Goal: Task Accomplishment & Management: Complete application form

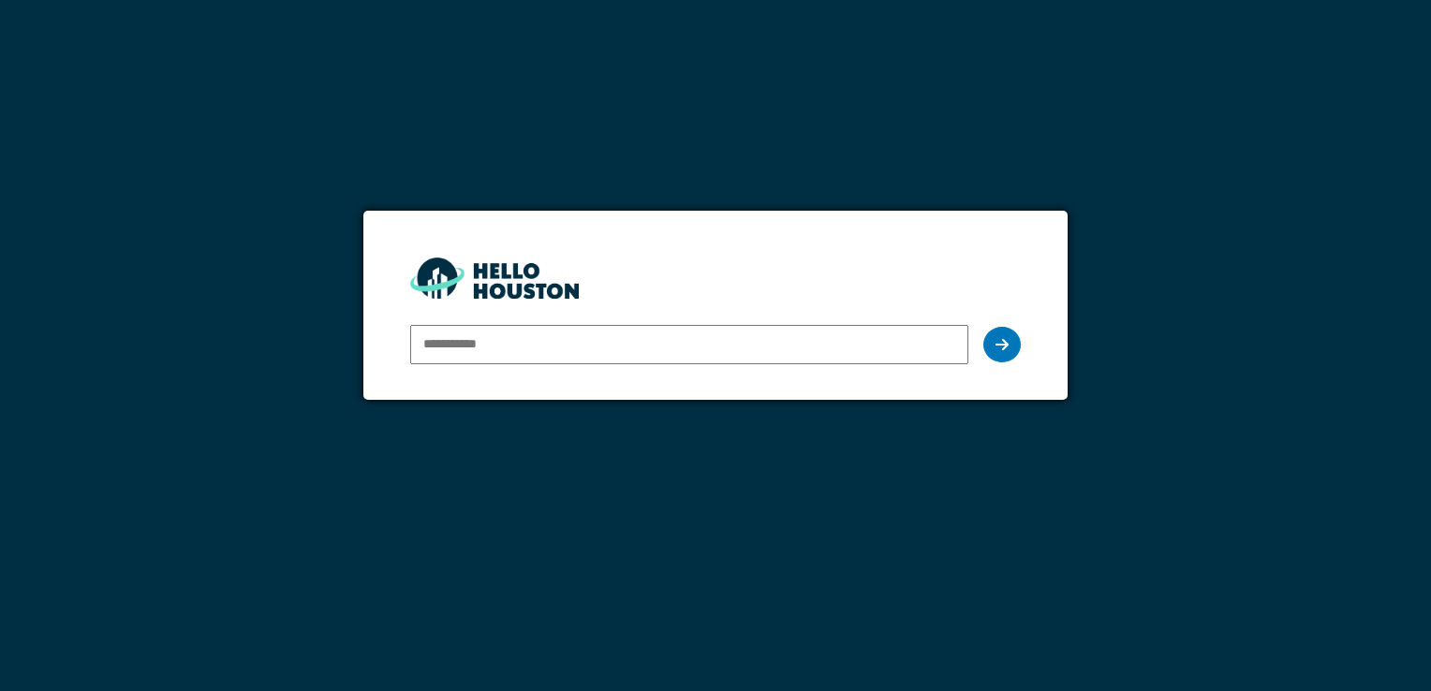
click at [446, 279] on img at bounding box center [494, 278] width 169 height 40
click at [481, 351] on input "email" at bounding box center [688, 344] width 557 height 39
type input "**********"
click at [1005, 347] on icon at bounding box center [1002, 344] width 13 height 15
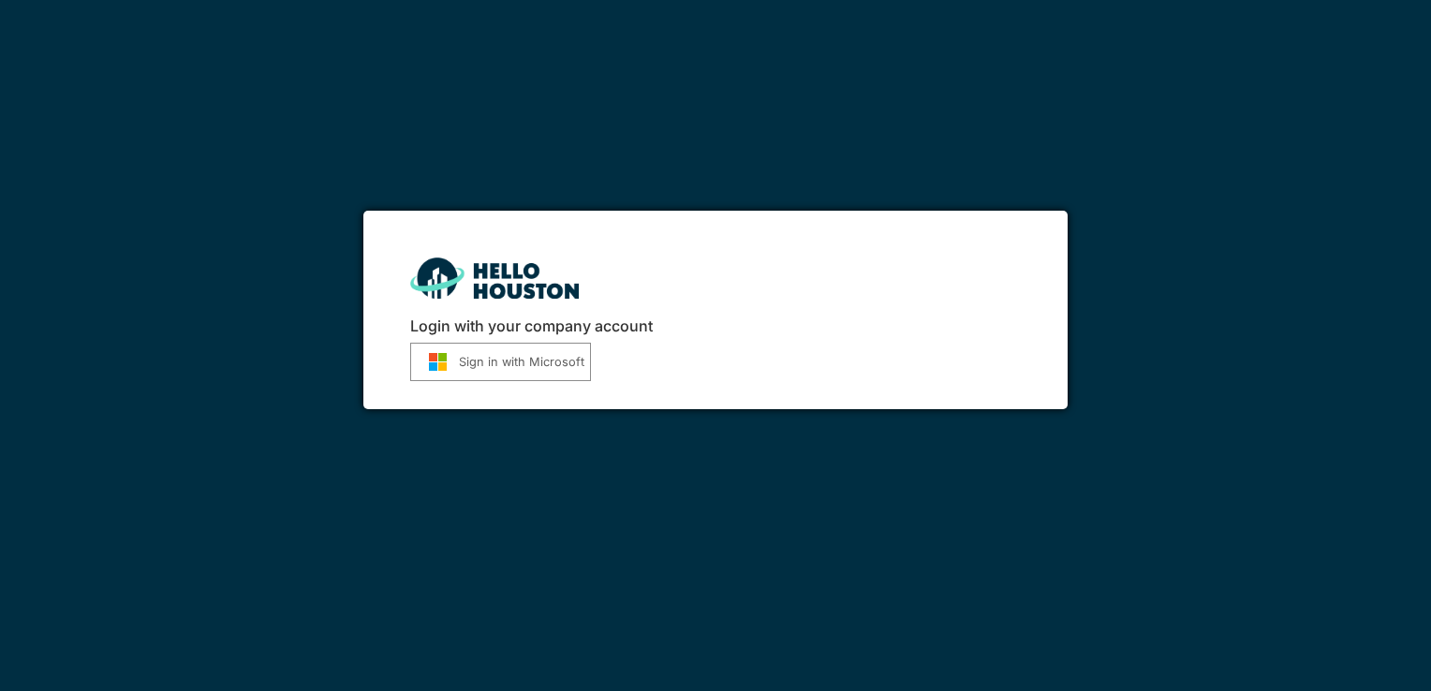
click at [513, 369] on button "Sign in with Microsoft" at bounding box center [500, 362] width 181 height 38
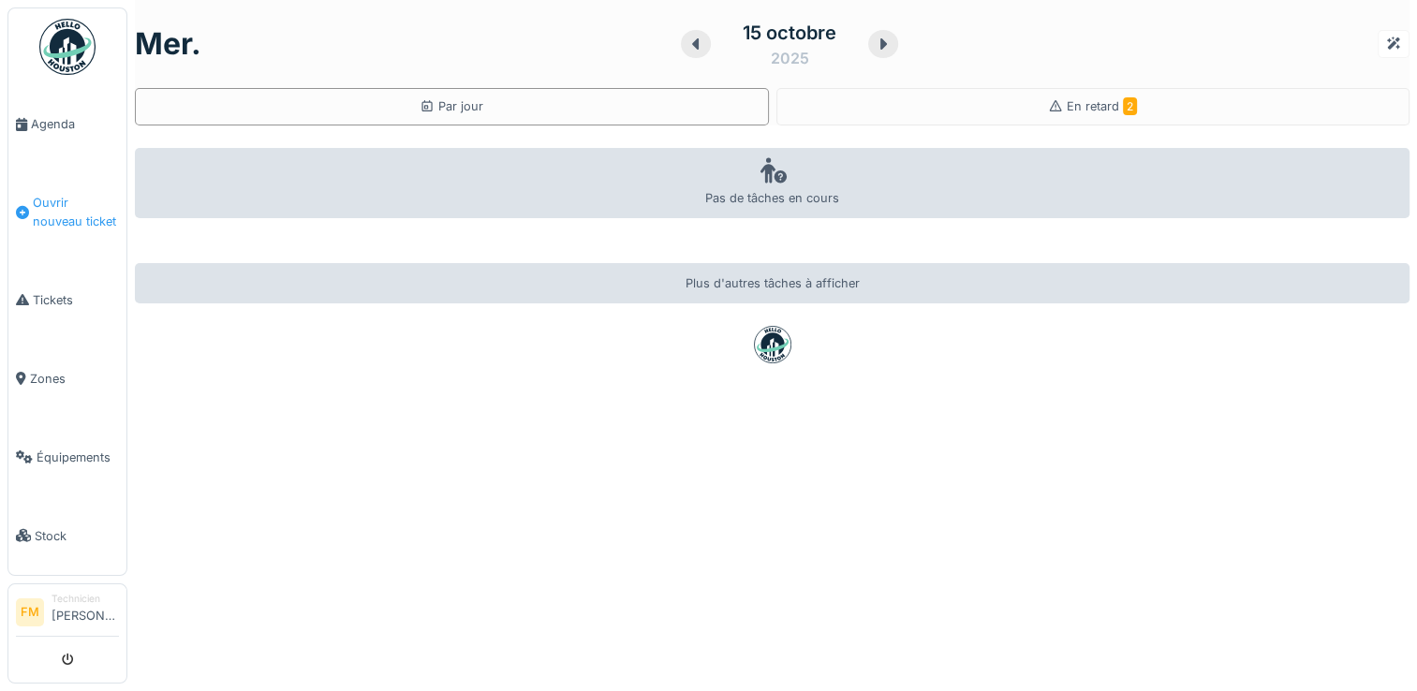
drag, startPoint x: 15, startPoint y: 123, endPoint x: 16, endPoint y: 183, distance: 60.0
click at [41, 296] on span "Tickets" at bounding box center [76, 300] width 86 height 18
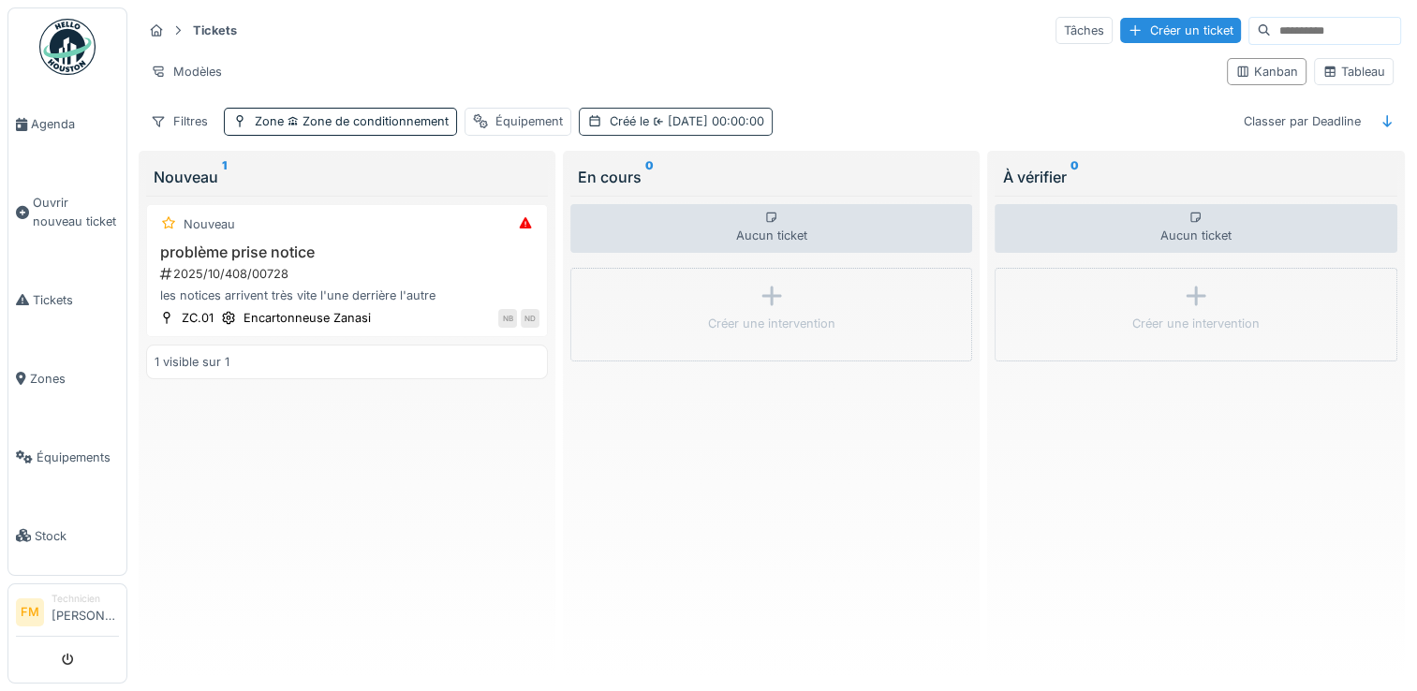
click at [656, 118] on icon at bounding box center [658, 120] width 9 height 7
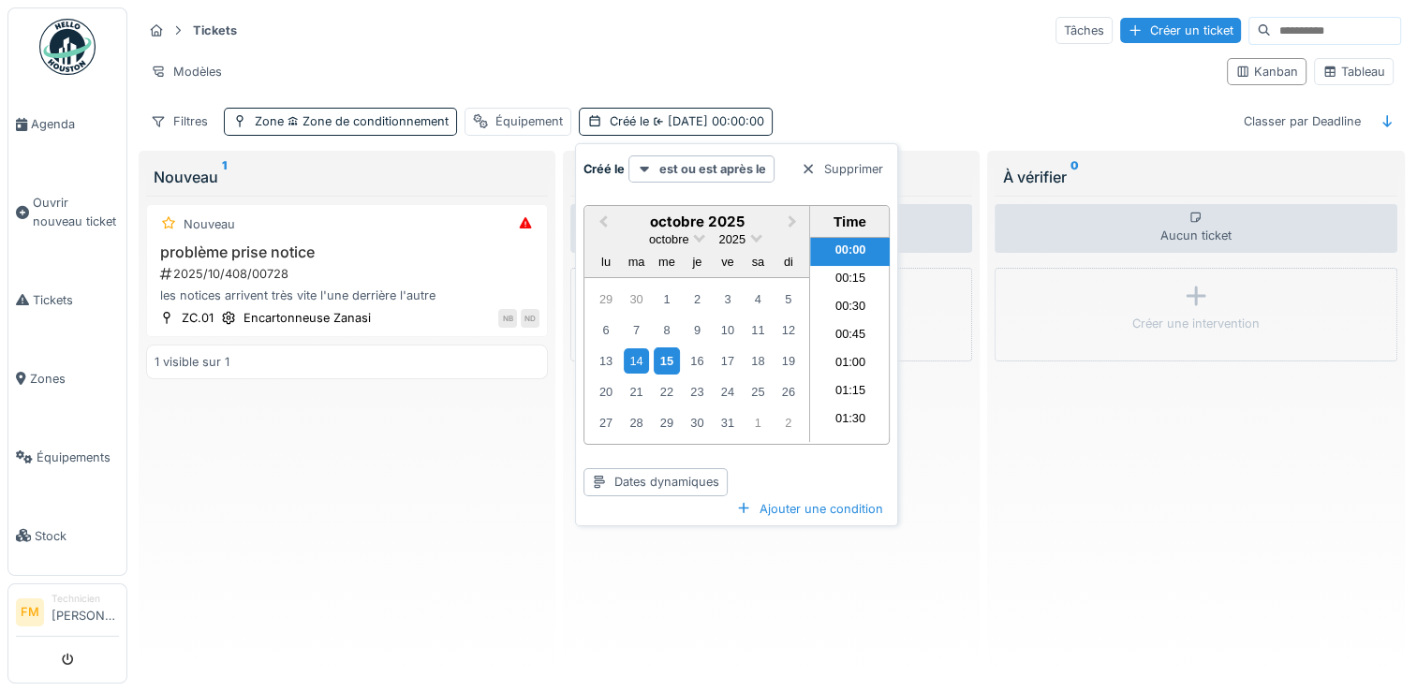
click at [661, 359] on div "15" at bounding box center [666, 361] width 25 height 27
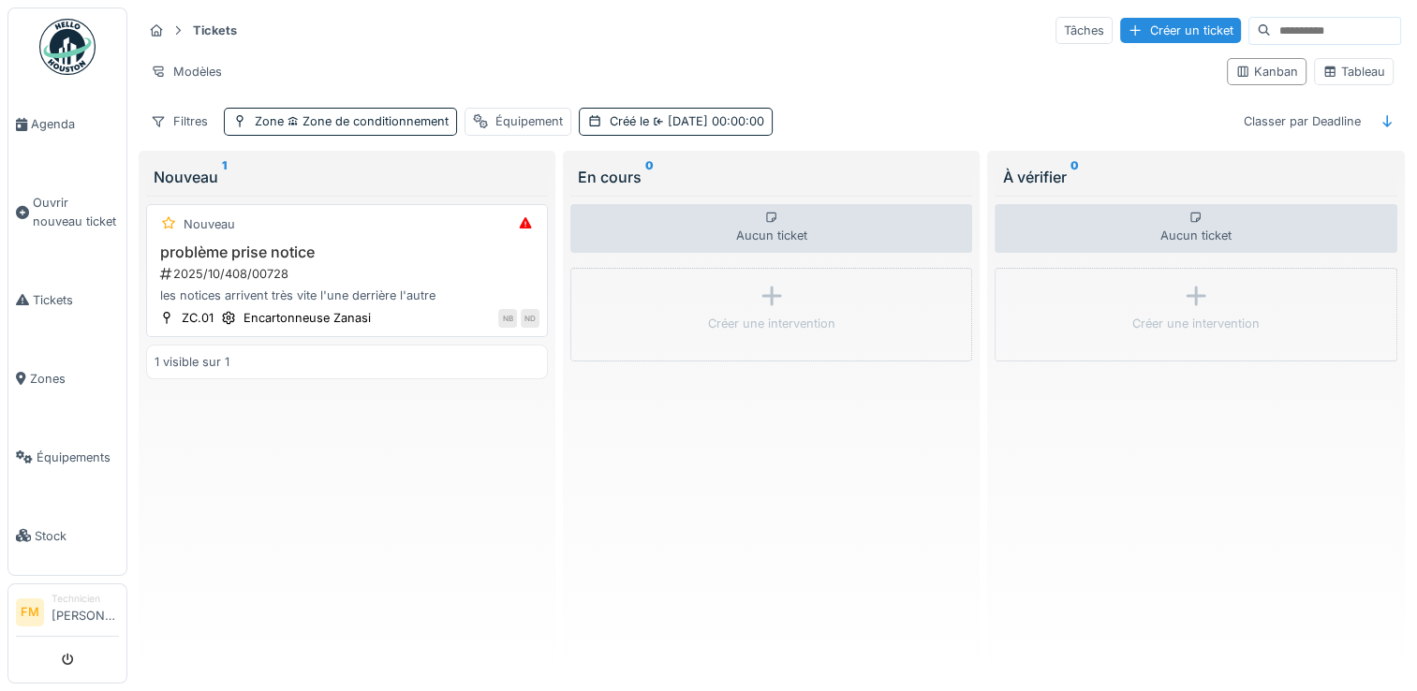
click at [205, 272] on div "2025/10/408/00728" at bounding box center [348, 274] width 381 height 18
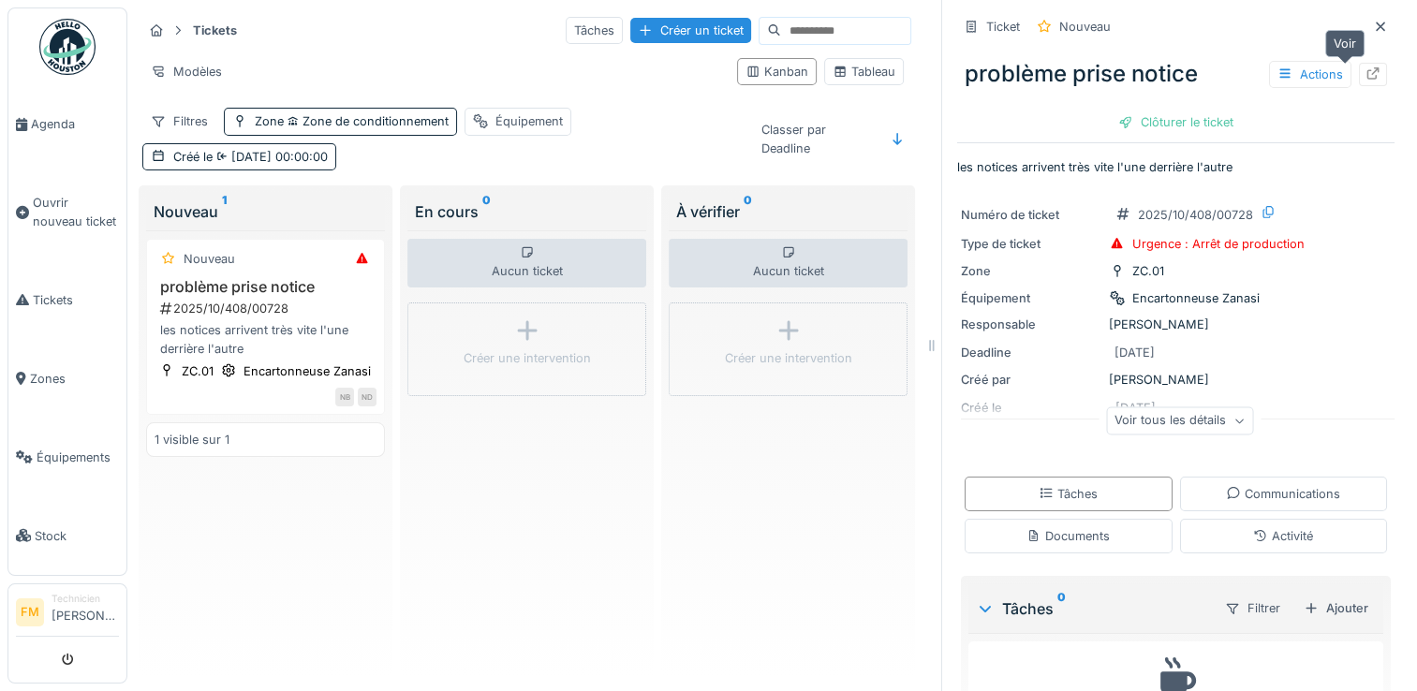
click at [1368, 75] on icon at bounding box center [1374, 73] width 12 height 12
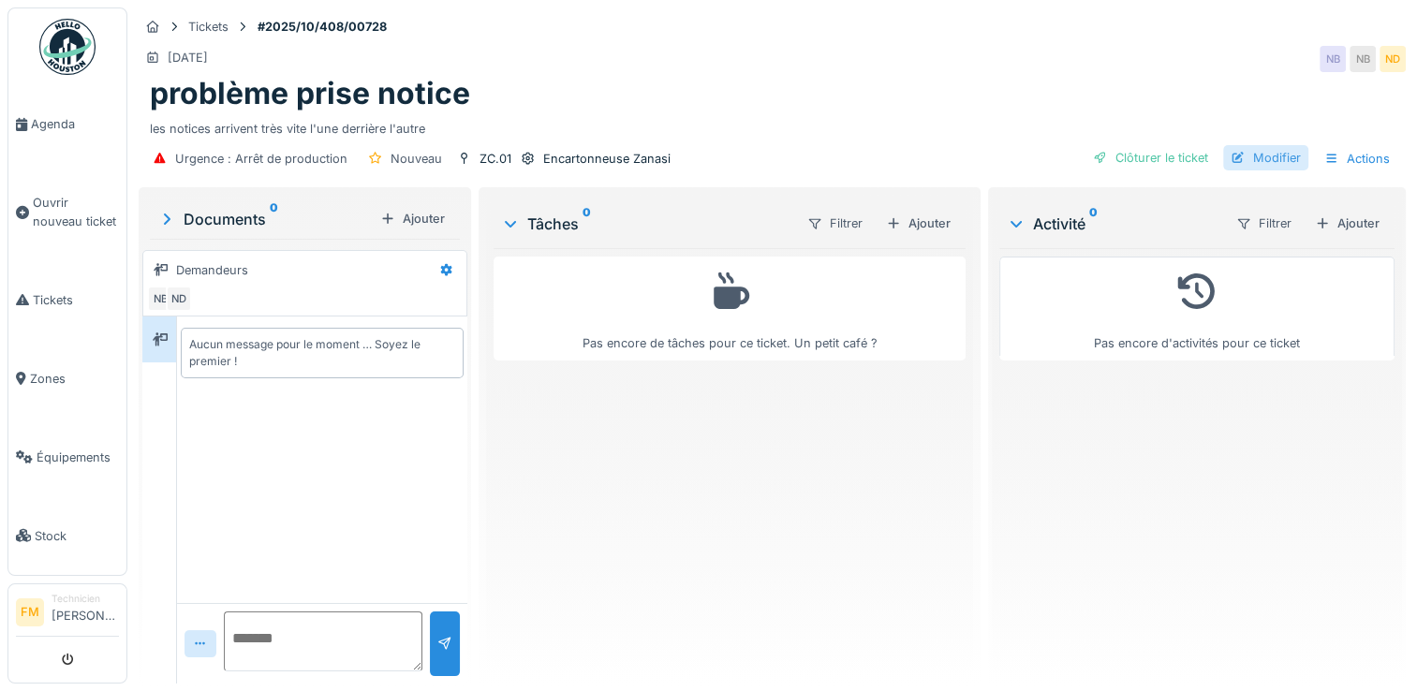
click at [1266, 156] on div "Modifier" at bounding box center [1265, 157] width 85 height 25
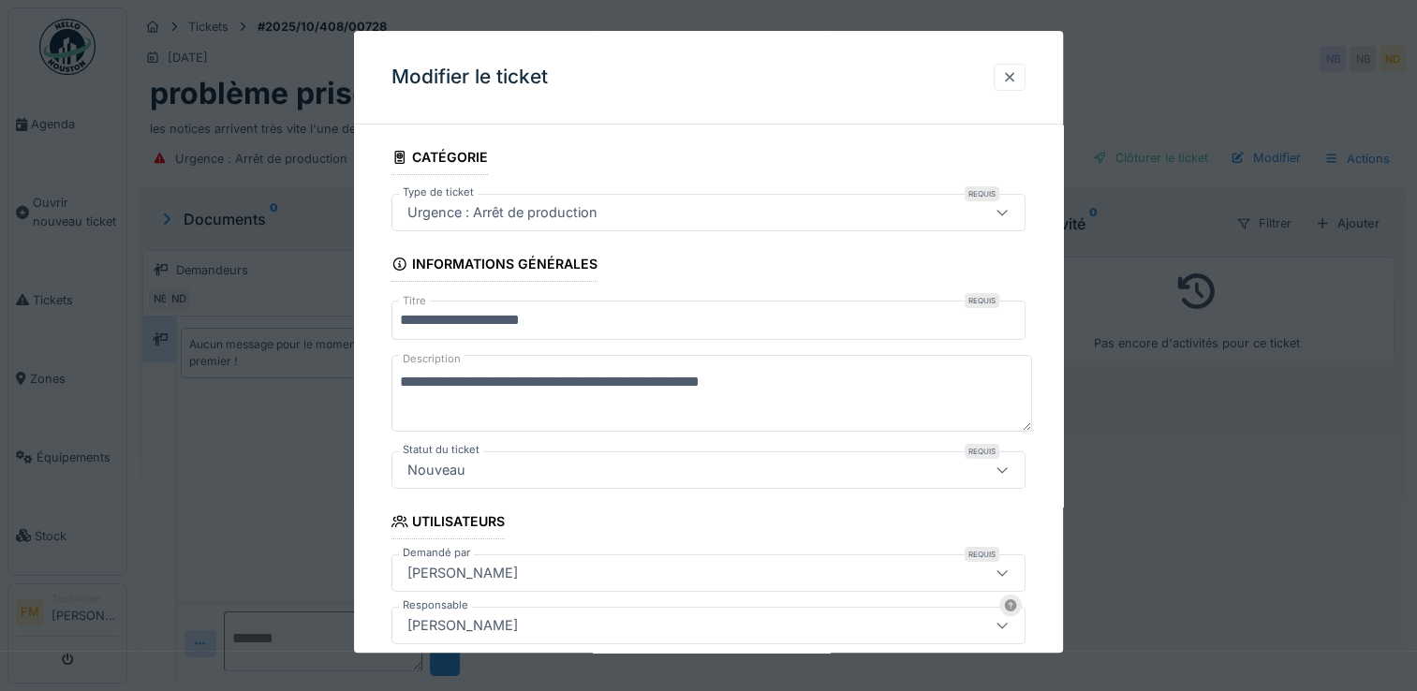
click at [1012, 80] on div at bounding box center [1009, 77] width 15 height 18
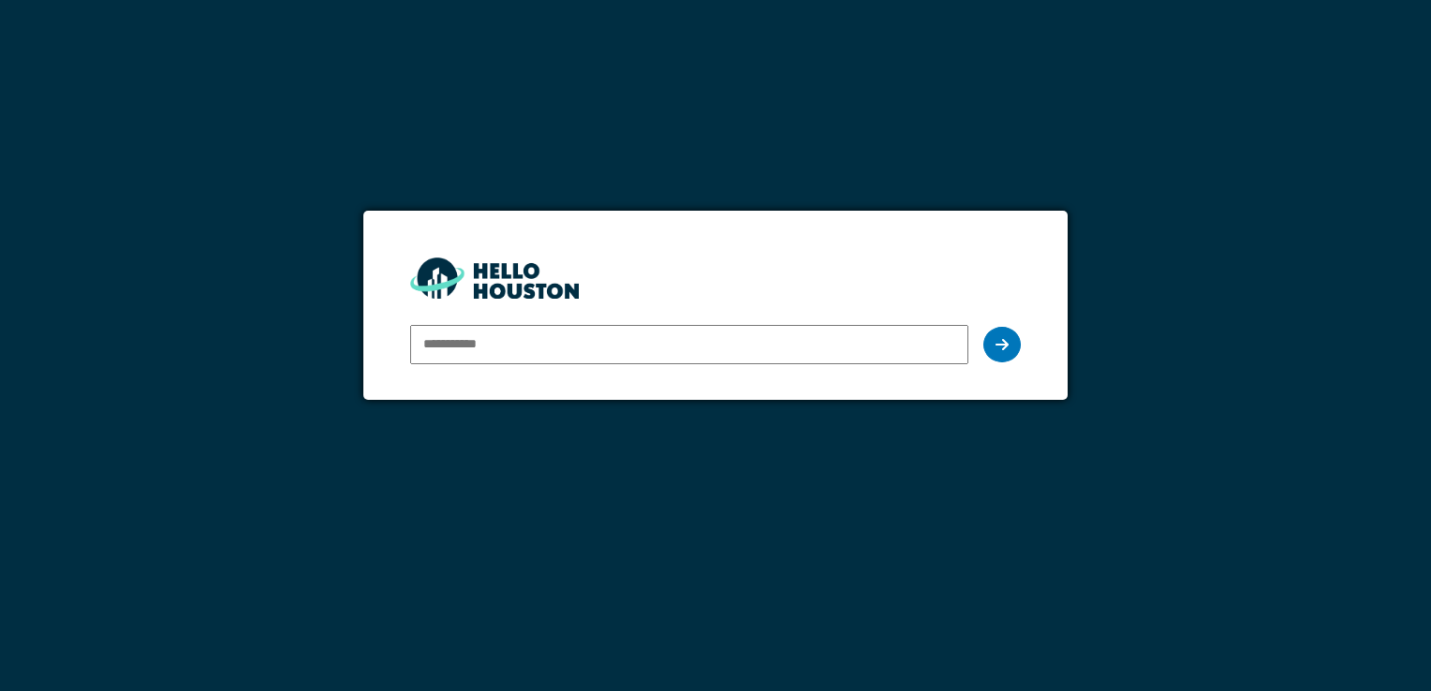
drag, startPoint x: 0, startPoint y: 0, endPoint x: 465, endPoint y: 352, distance: 583.0
click at [465, 352] on input "email" at bounding box center [688, 344] width 557 height 39
type input "**********"
click at [1009, 349] on div at bounding box center [1002, 345] width 37 height 36
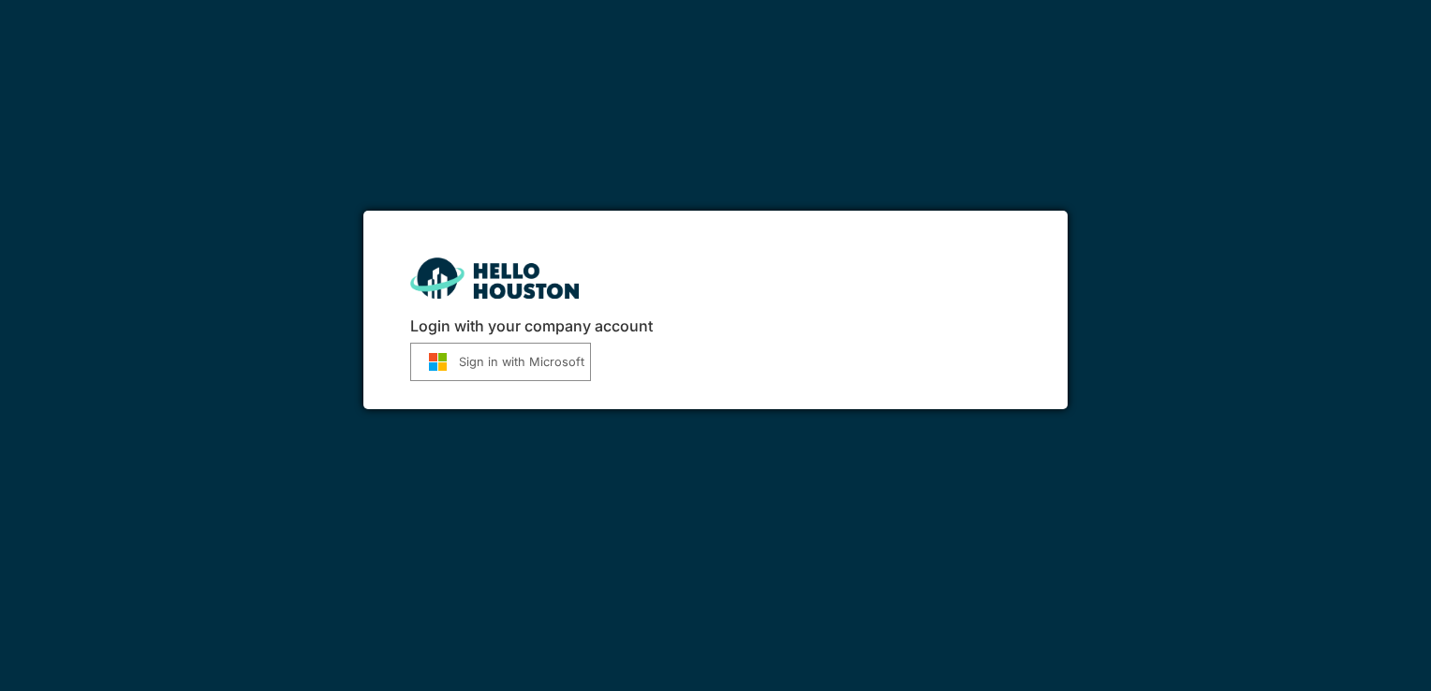
click at [563, 368] on button "Sign in with Microsoft" at bounding box center [500, 362] width 181 height 38
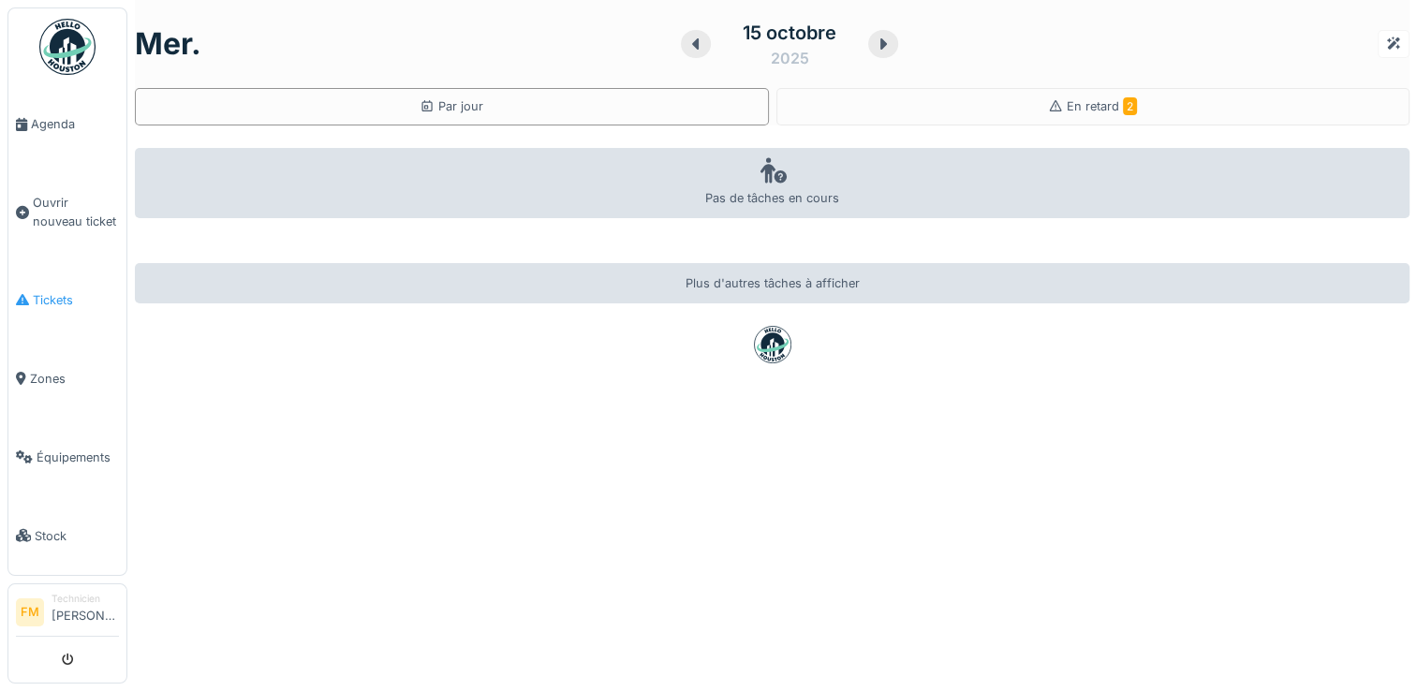
click at [49, 291] on span "Tickets" at bounding box center [76, 300] width 86 height 18
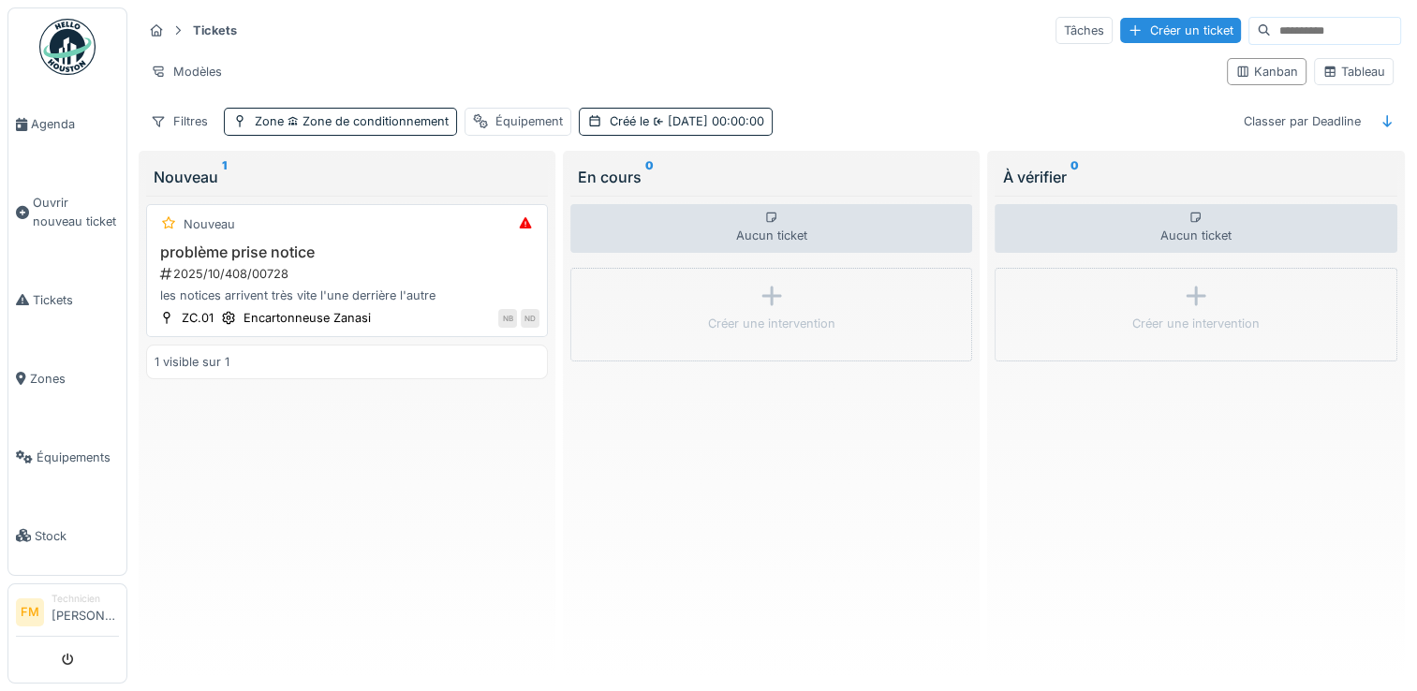
click at [257, 258] on h3 "problème prise notice" at bounding box center [347, 253] width 385 height 18
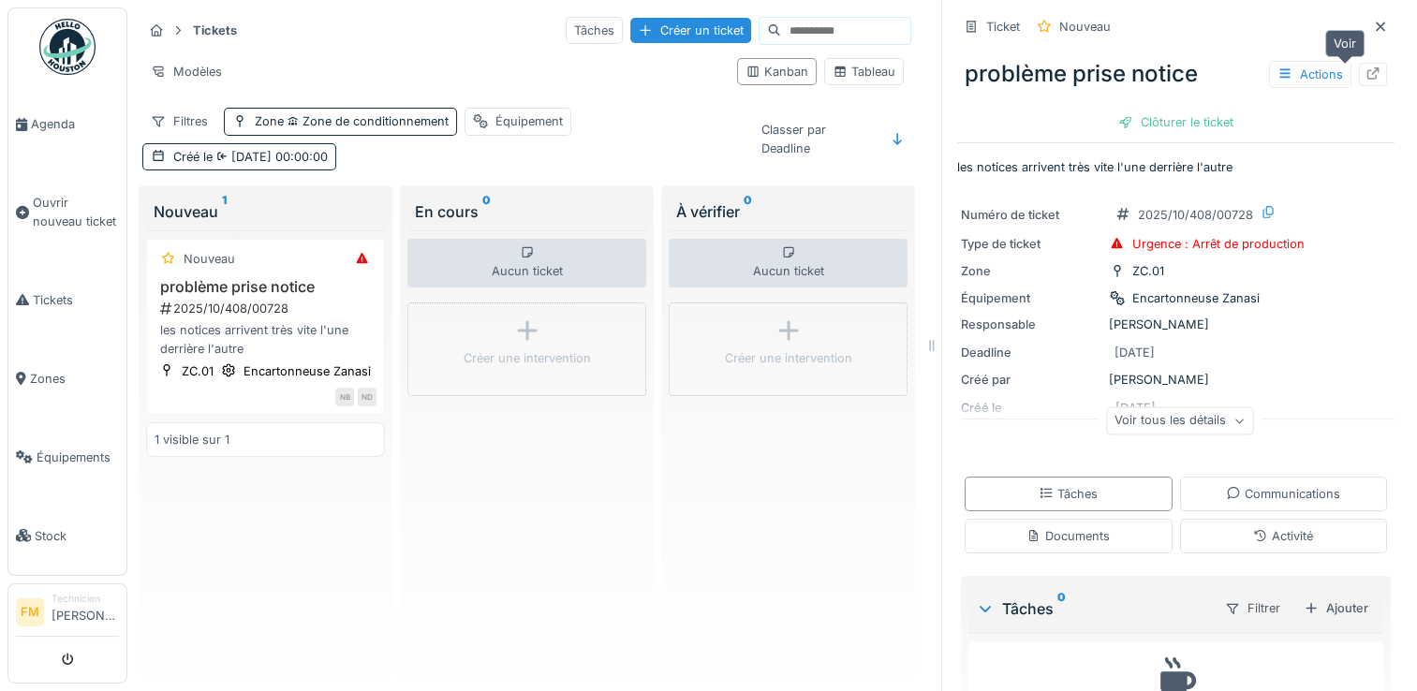
click at [1368, 73] on icon at bounding box center [1374, 73] width 12 height 12
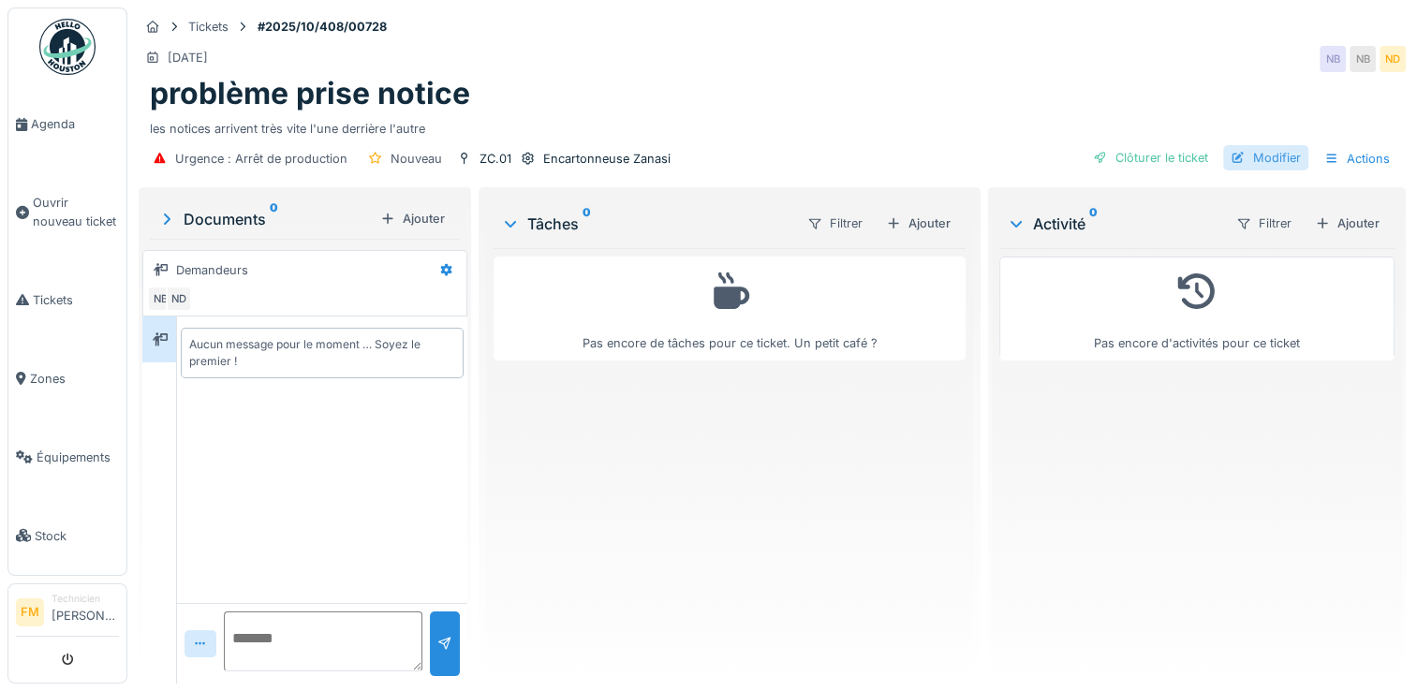
click at [1261, 158] on div "Modifier" at bounding box center [1265, 157] width 85 height 25
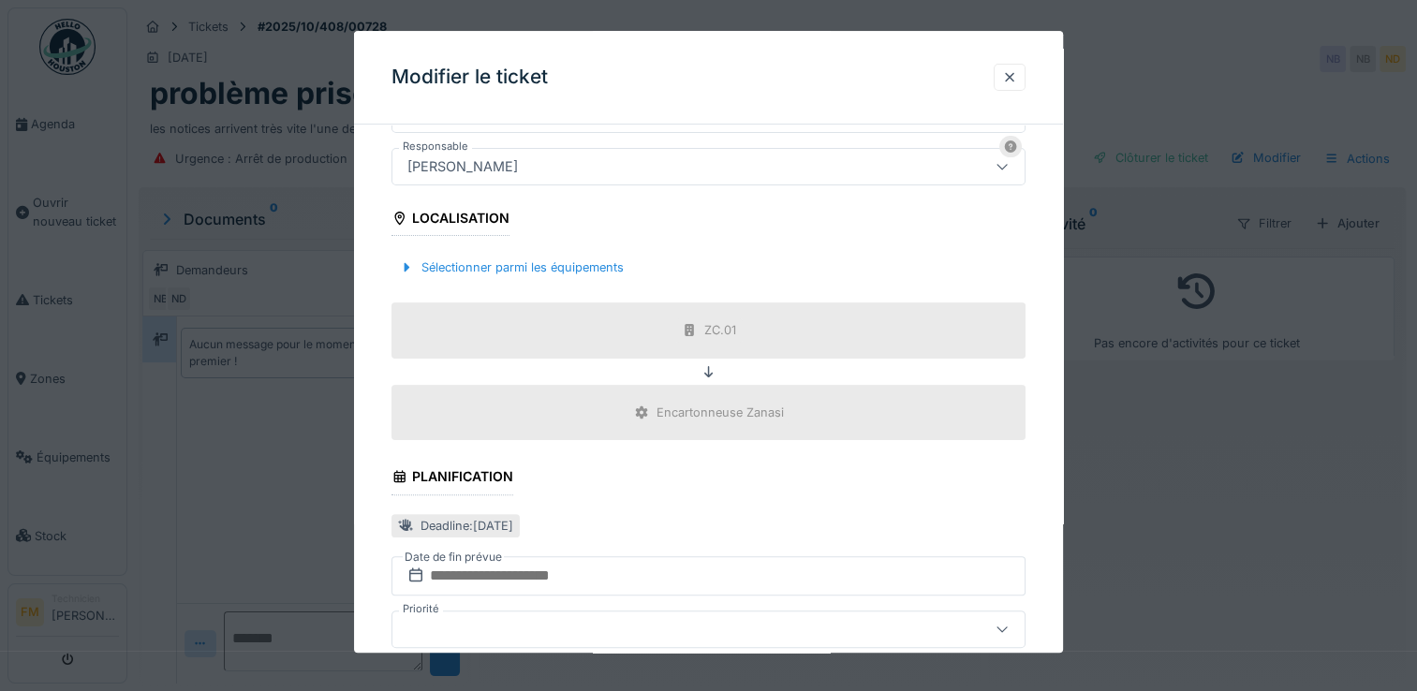
scroll to position [462, 0]
click at [1014, 81] on div at bounding box center [1009, 77] width 15 height 18
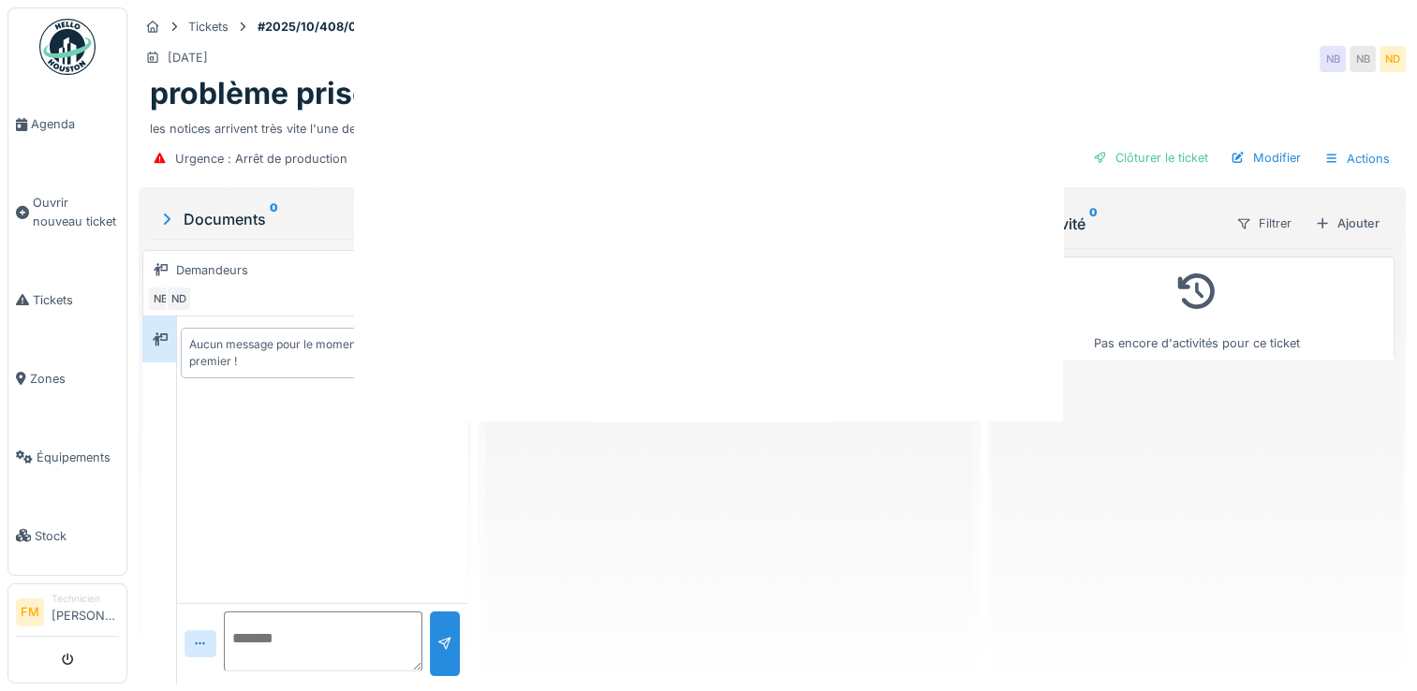
scroll to position [0, 0]
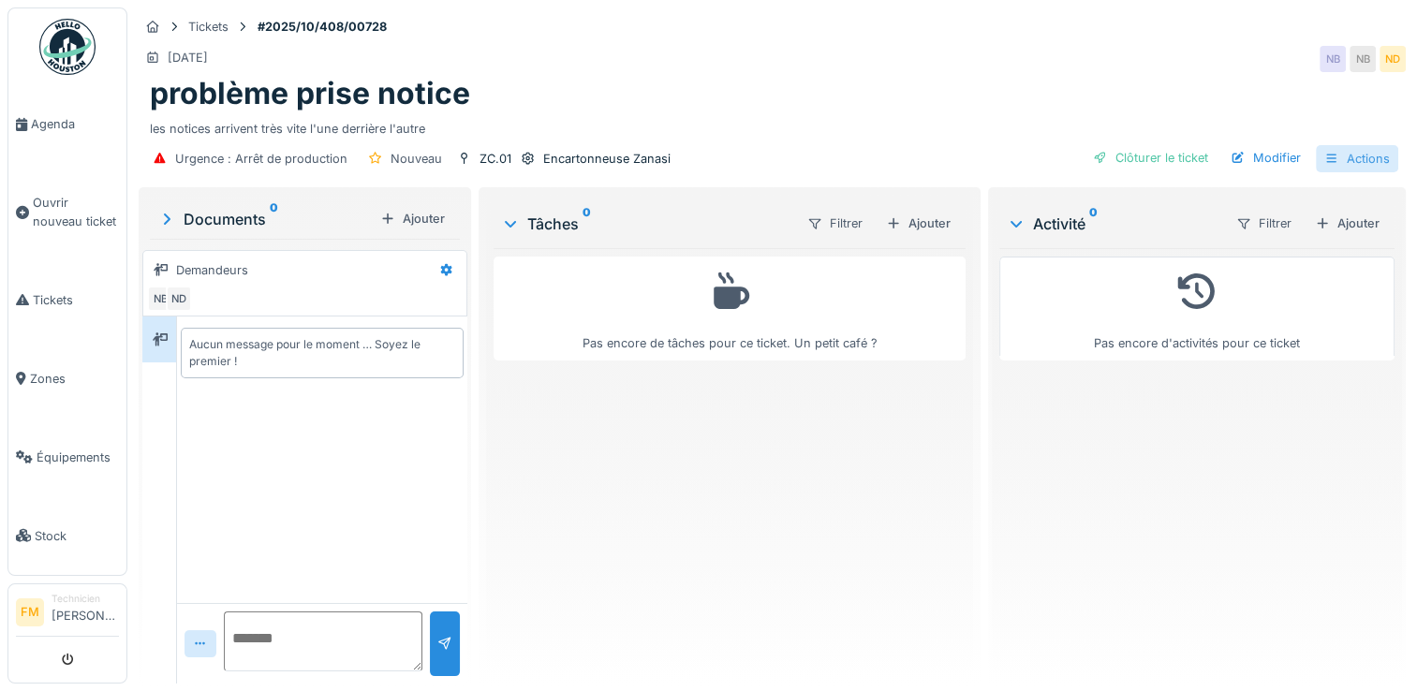
click at [1325, 153] on icon at bounding box center [1332, 159] width 15 height 12
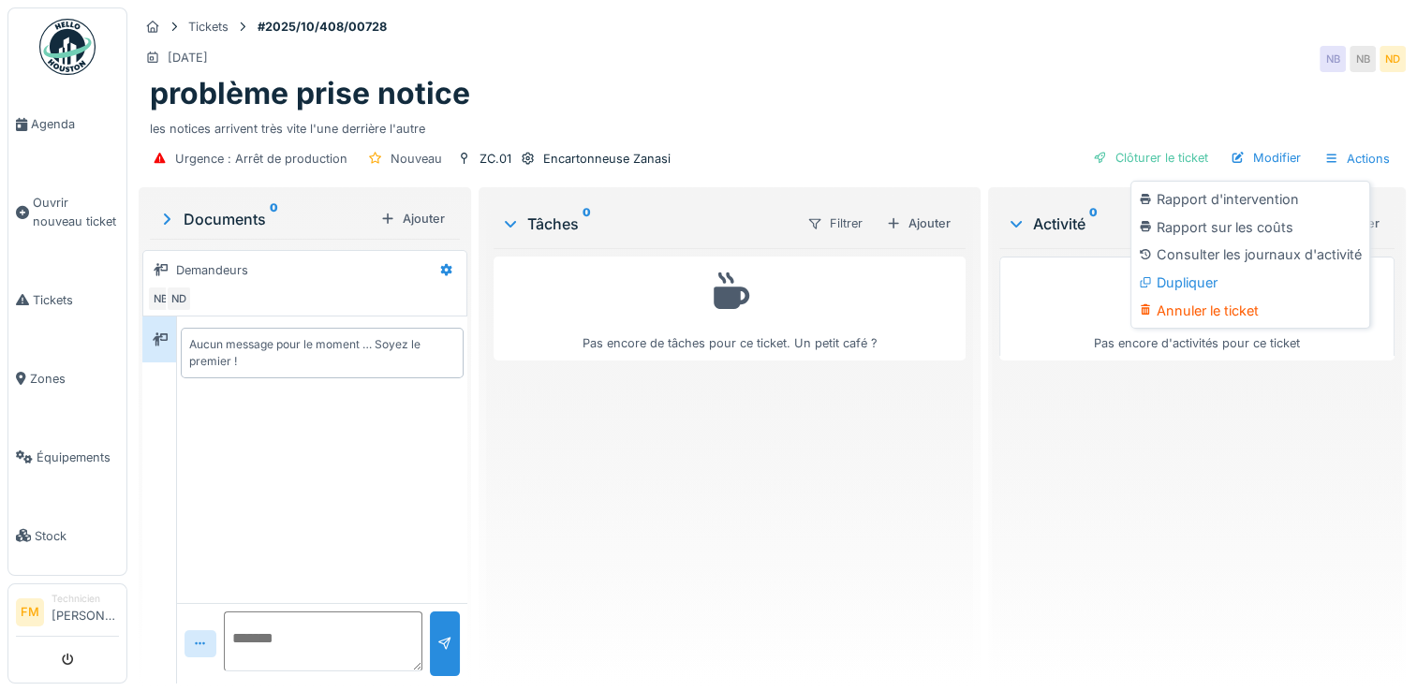
click at [900, 86] on div "problème prise notice" at bounding box center [772, 94] width 1245 height 36
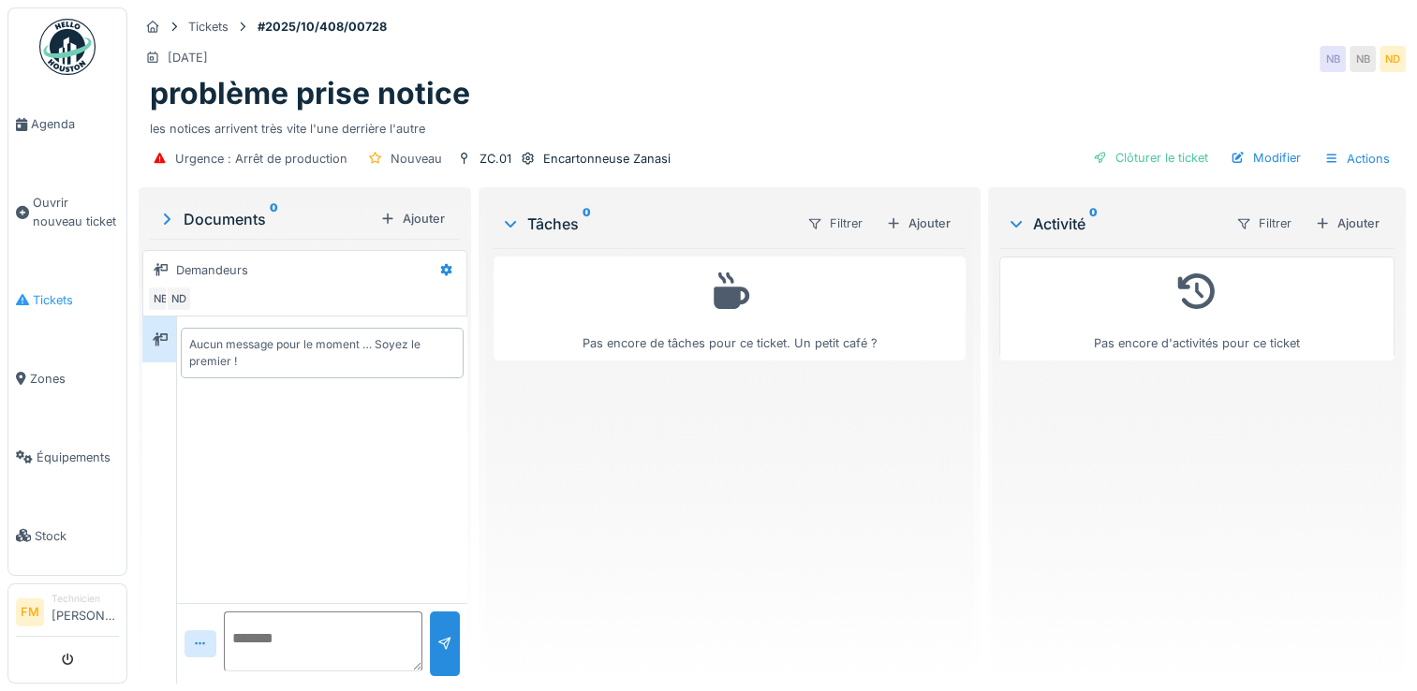
click at [46, 295] on span "Tickets" at bounding box center [76, 300] width 86 height 18
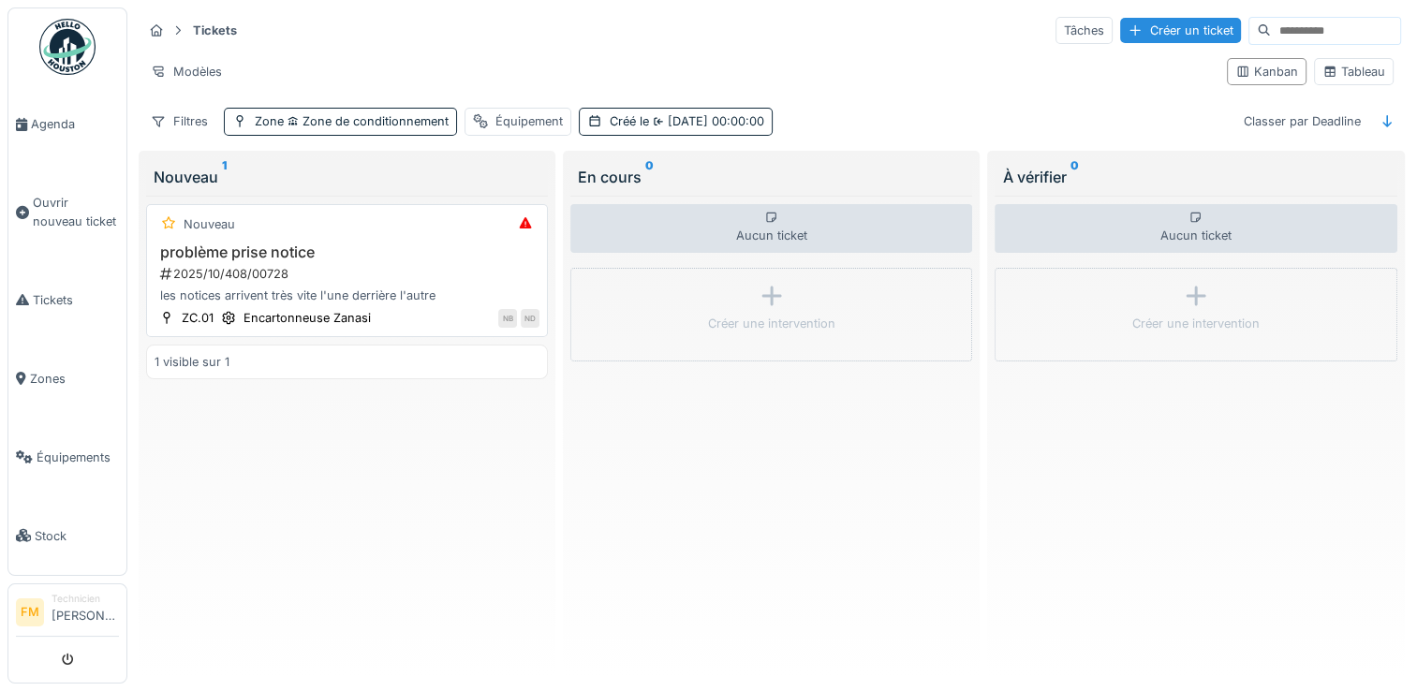
click at [234, 250] on h3 "problème prise notice" at bounding box center [347, 253] width 385 height 18
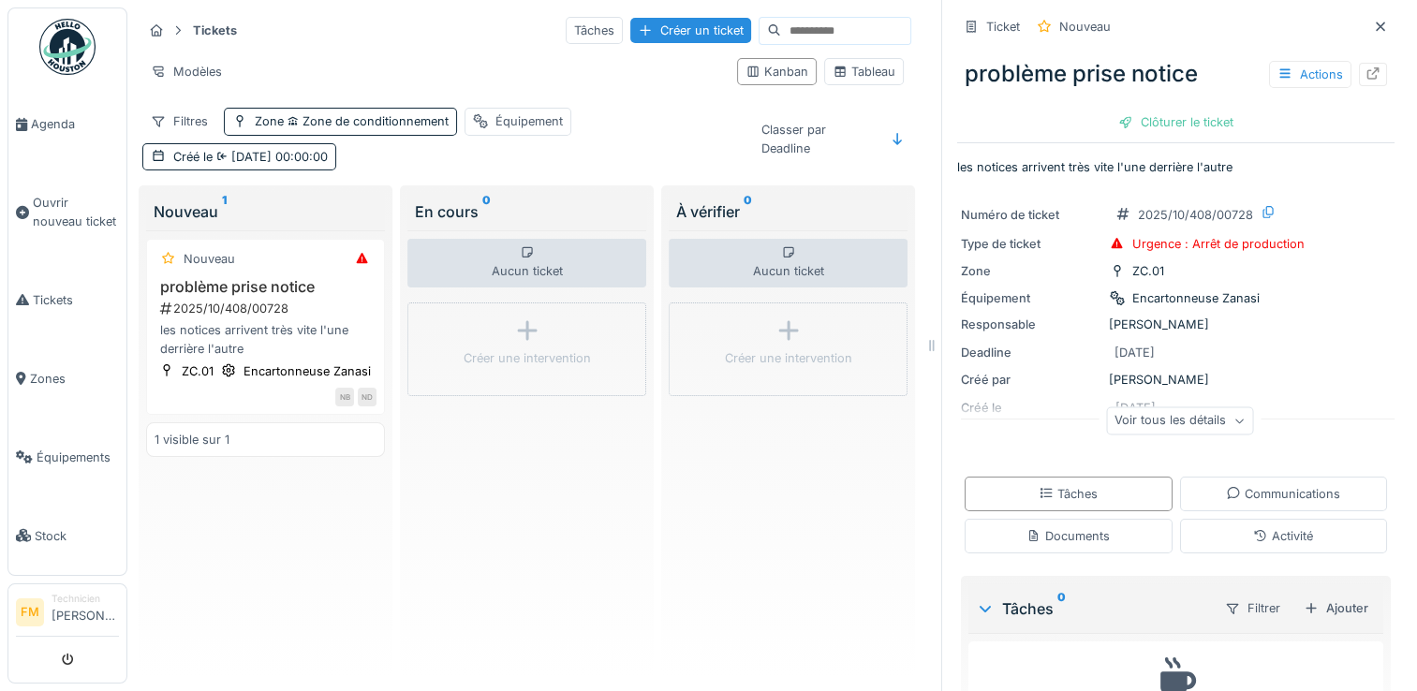
scroll to position [84, 0]
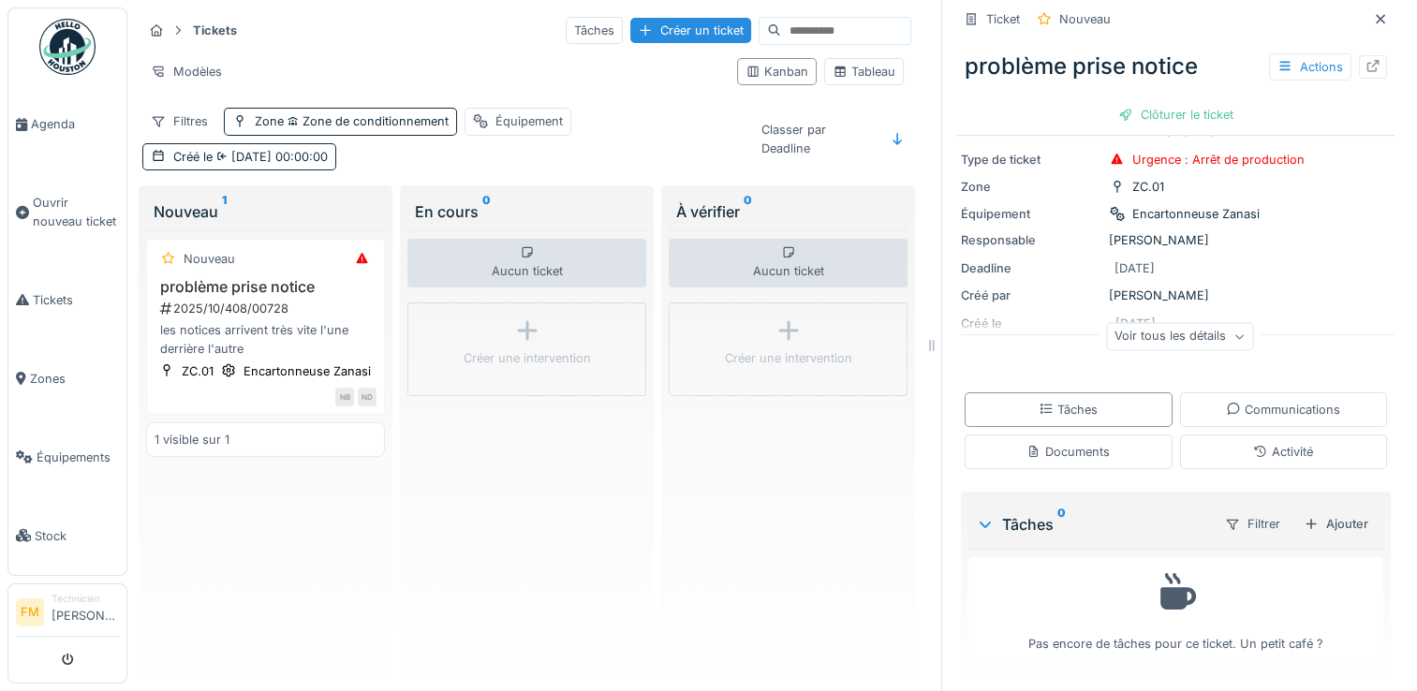
click at [1194, 337] on div "Voir tous les détails" at bounding box center [1179, 336] width 147 height 27
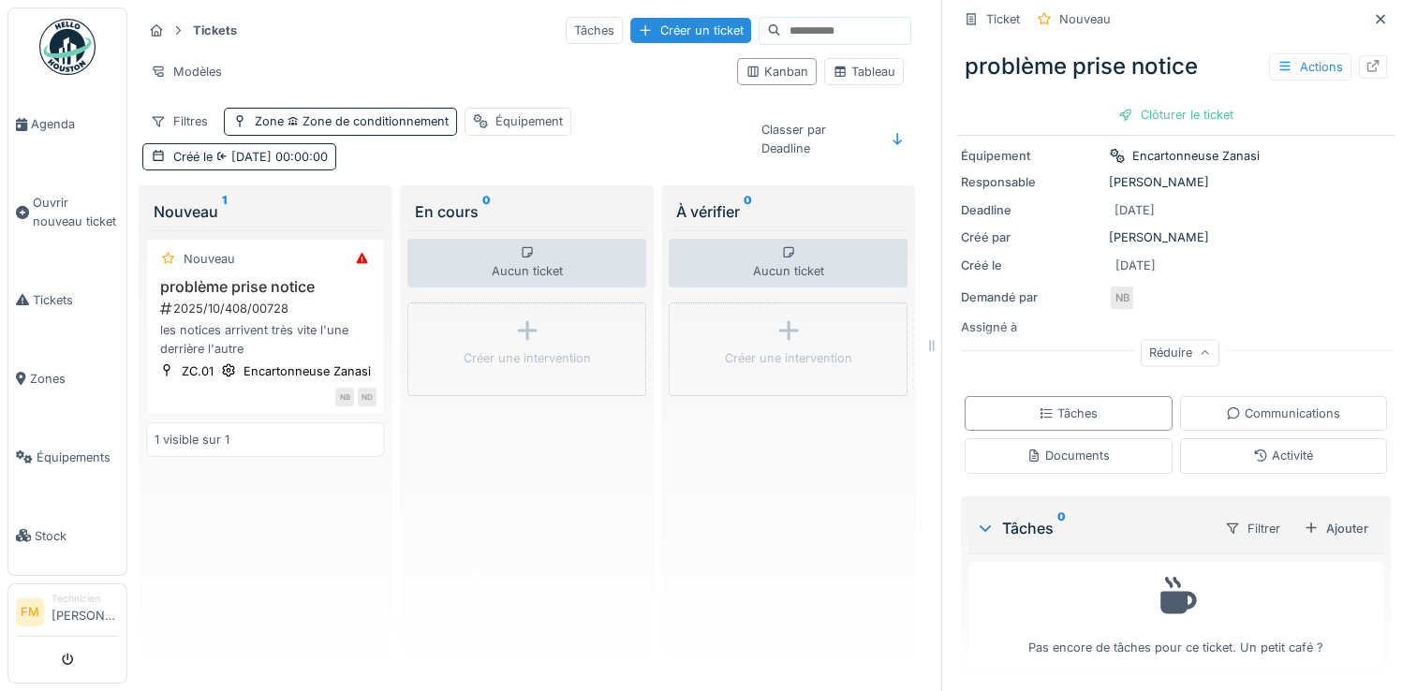
scroll to position [0, 0]
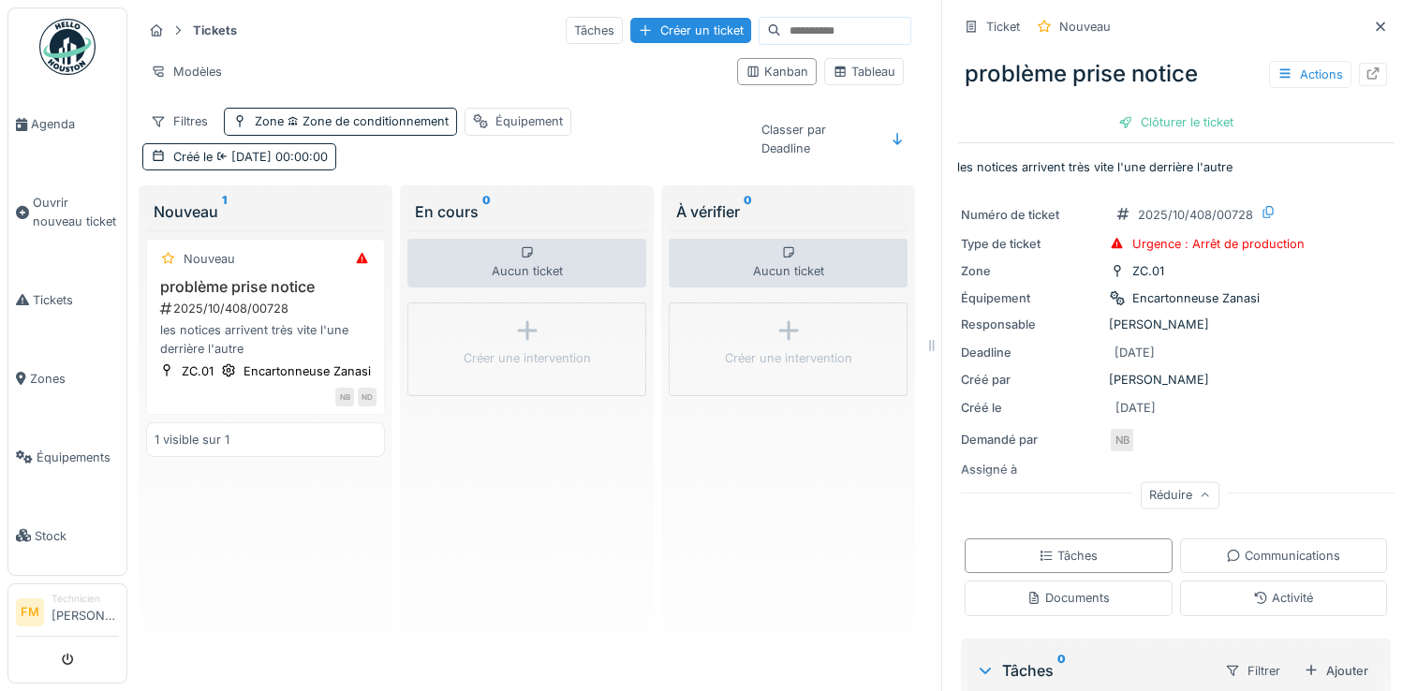
click at [972, 468] on div "Réduire" at bounding box center [1179, 498] width 437 height 60
click at [1302, 77] on div "Actions" at bounding box center [1310, 74] width 82 height 27
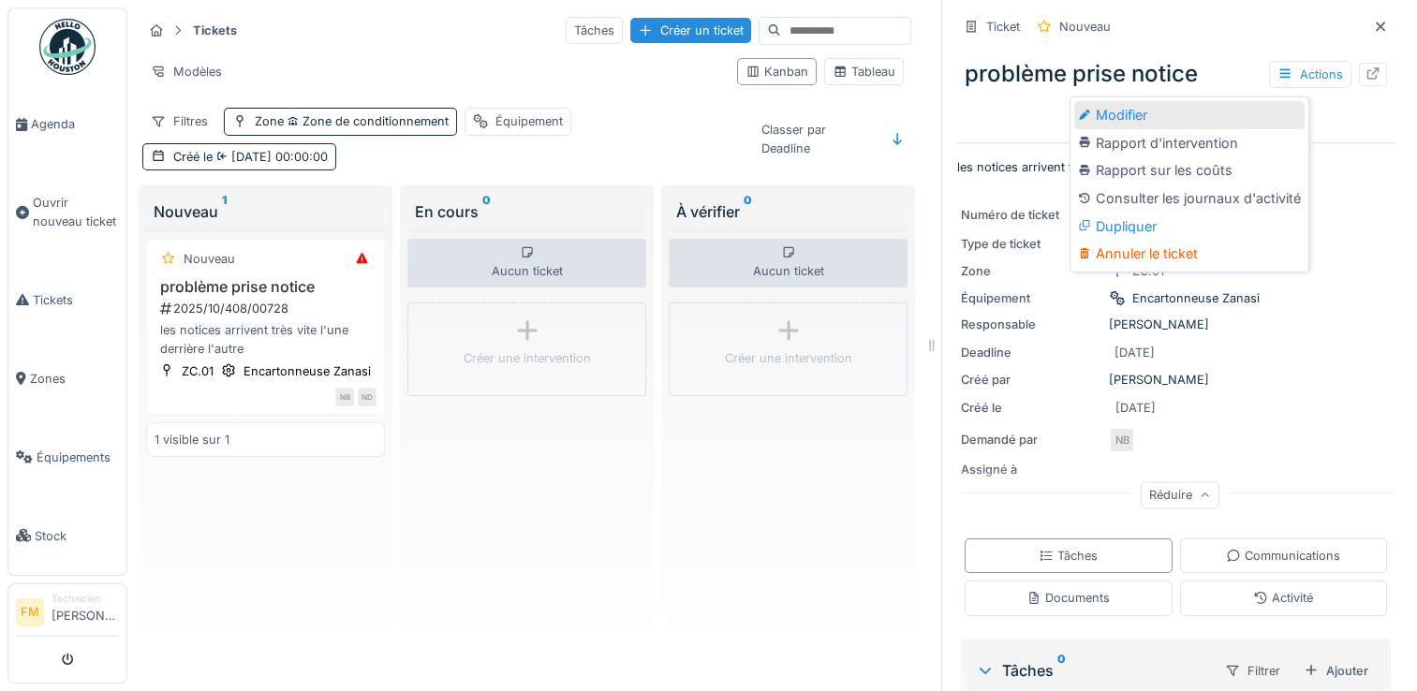
click at [1211, 111] on div "Modifier" at bounding box center [1189, 115] width 230 height 28
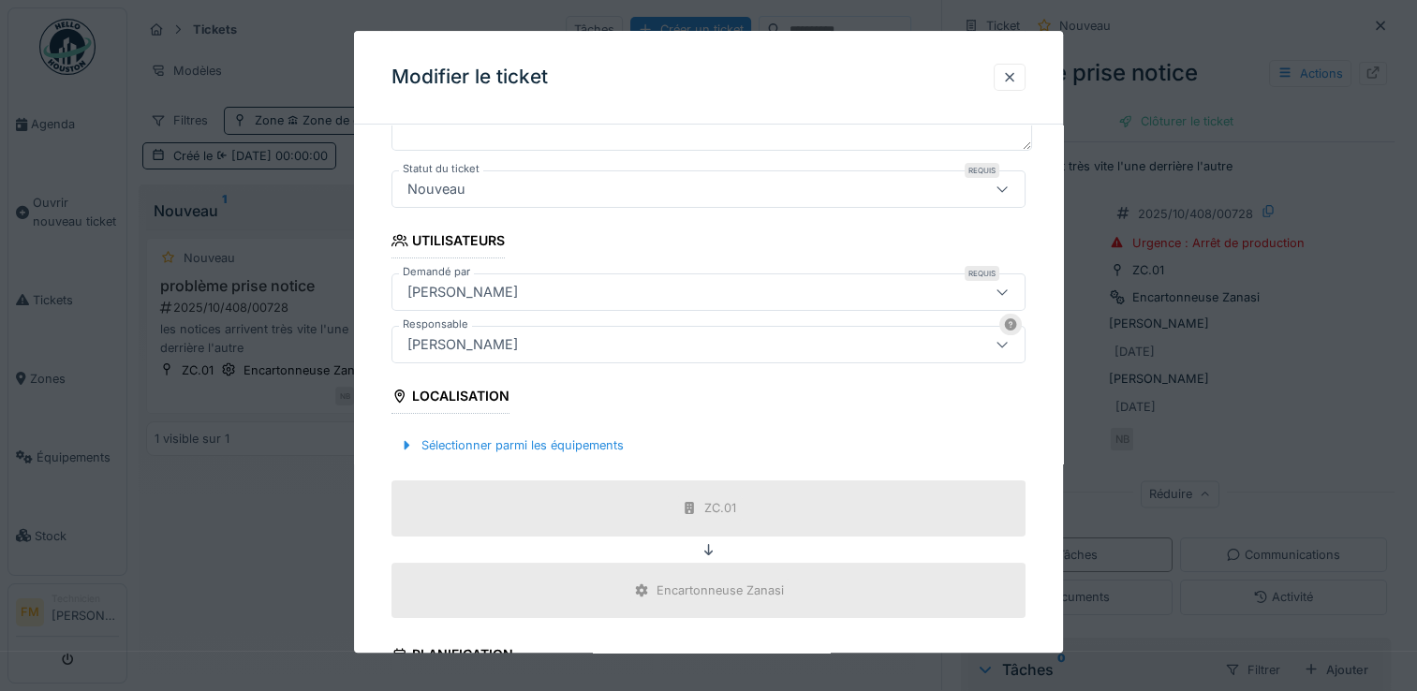
scroll to position [274, 0]
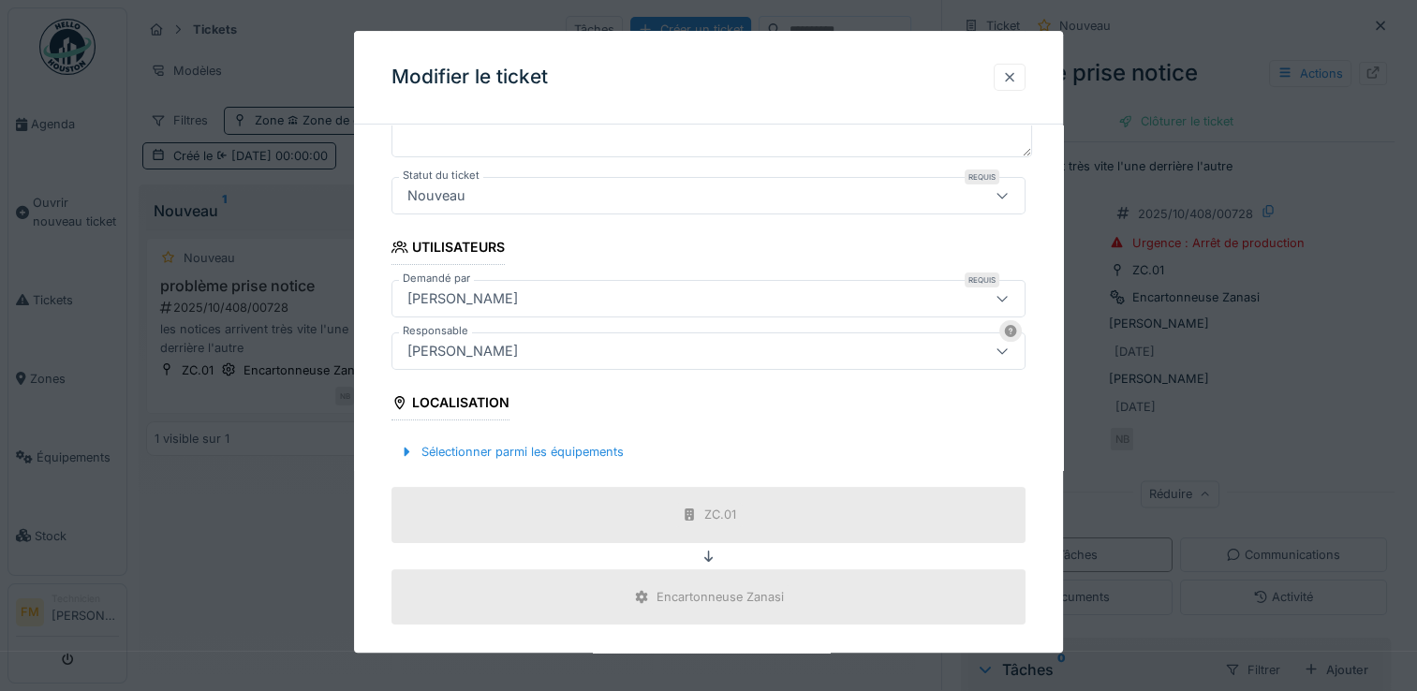
click at [1017, 83] on div at bounding box center [1009, 77] width 15 height 18
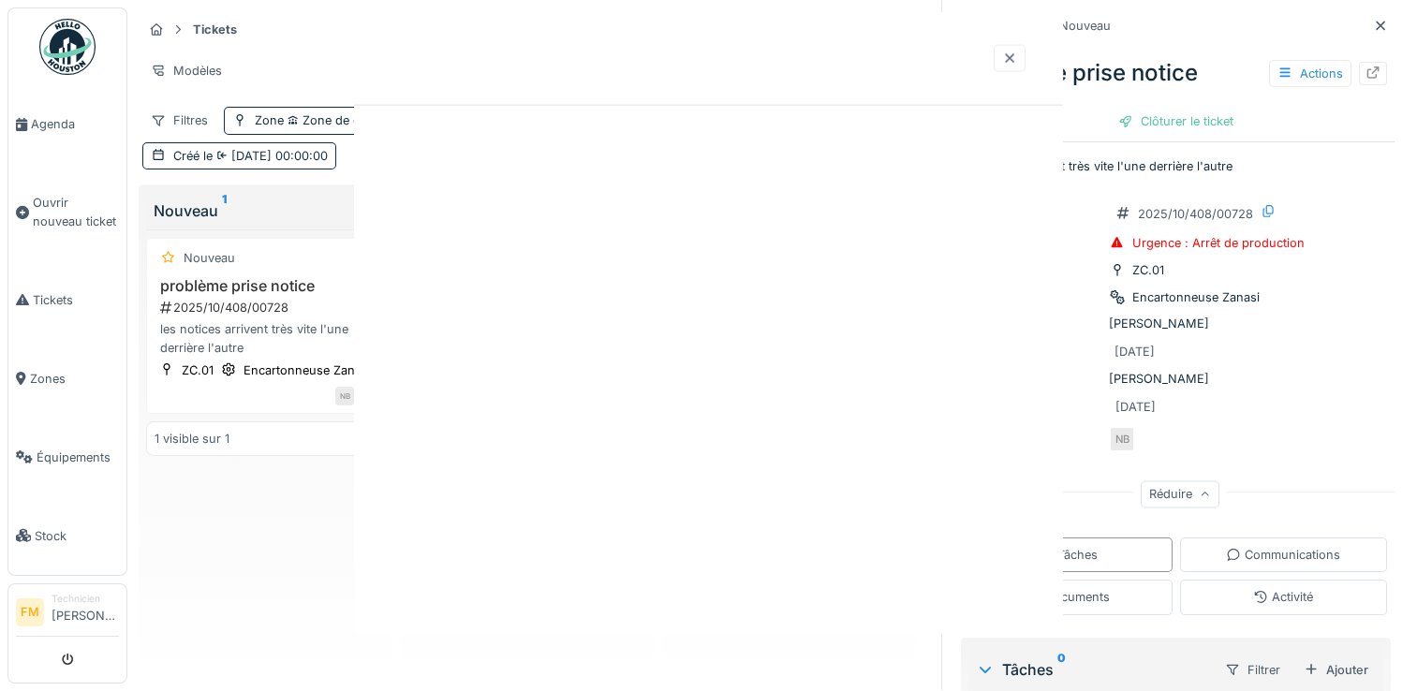
scroll to position [0, 0]
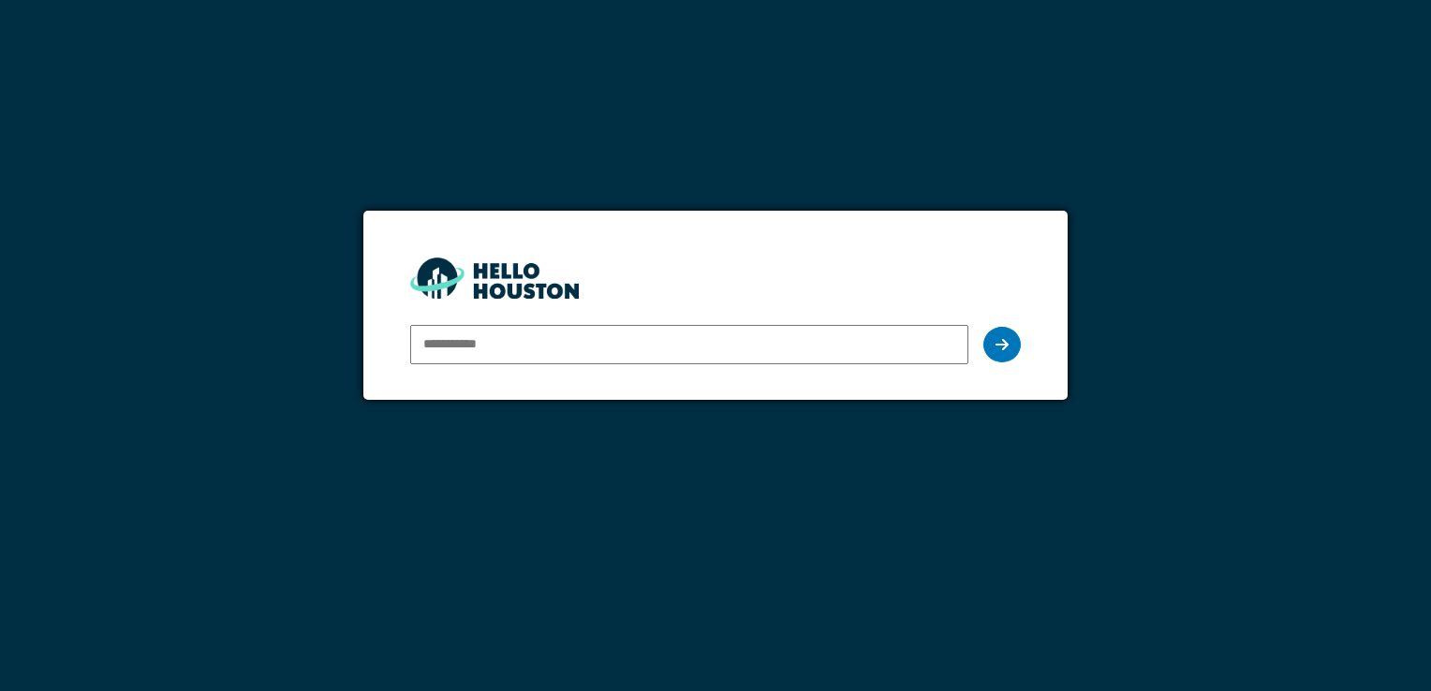
click at [441, 344] on input "email" at bounding box center [688, 344] width 557 height 39
type input "**********"
click at [997, 347] on icon at bounding box center [1002, 344] width 13 height 15
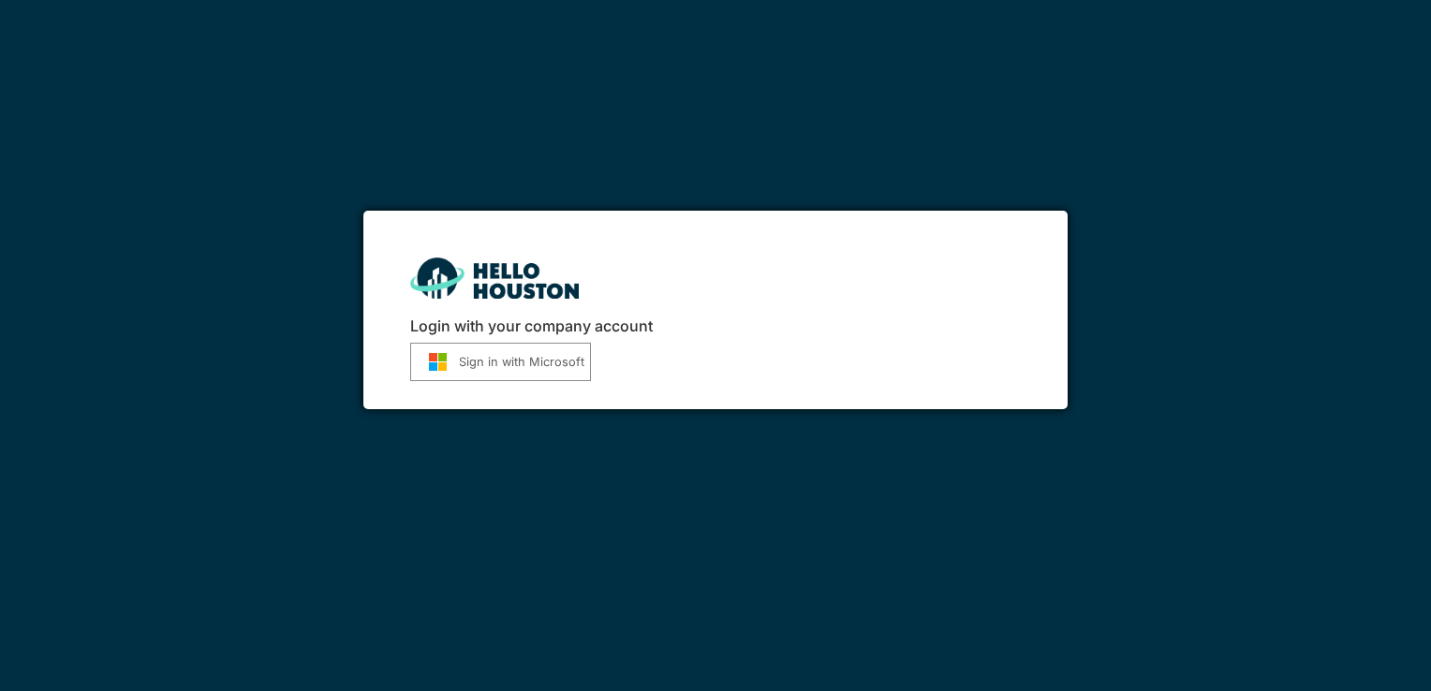
click at [543, 357] on button "Sign in with Microsoft" at bounding box center [500, 362] width 181 height 38
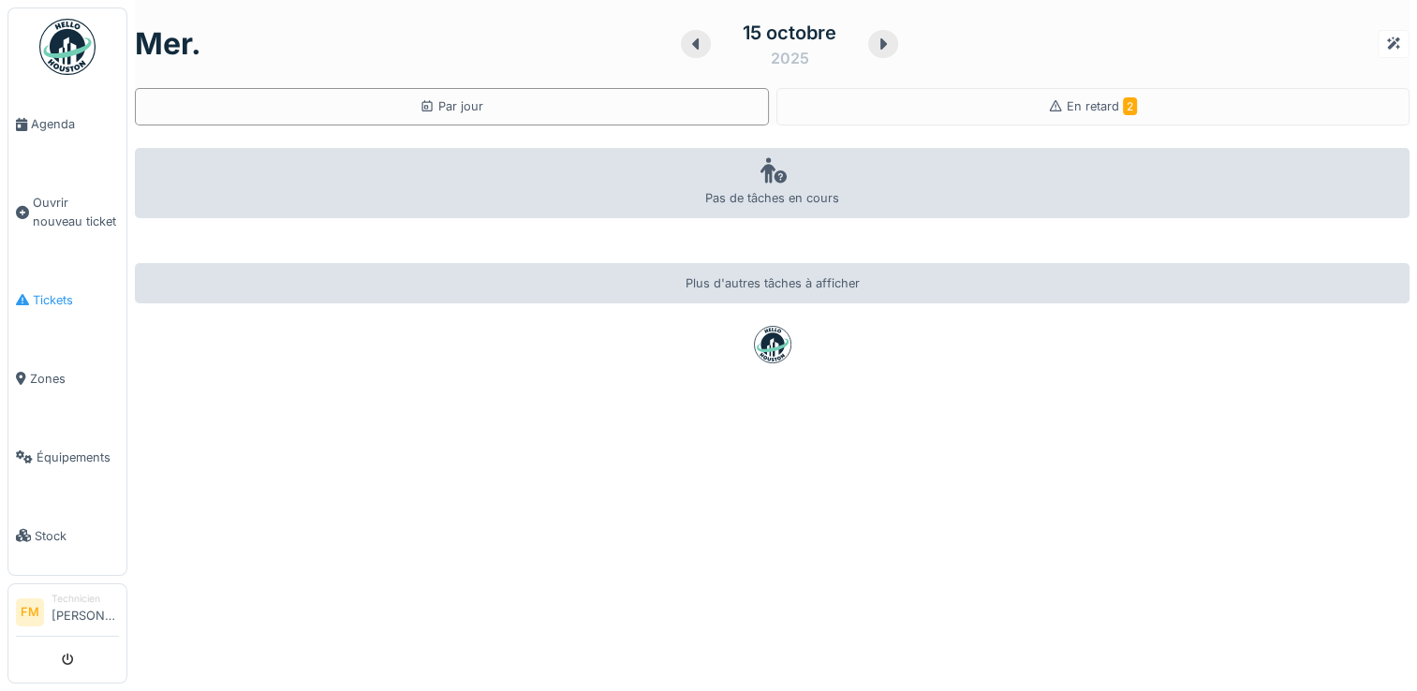
click at [36, 295] on span "Tickets" at bounding box center [76, 300] width 86 height 18
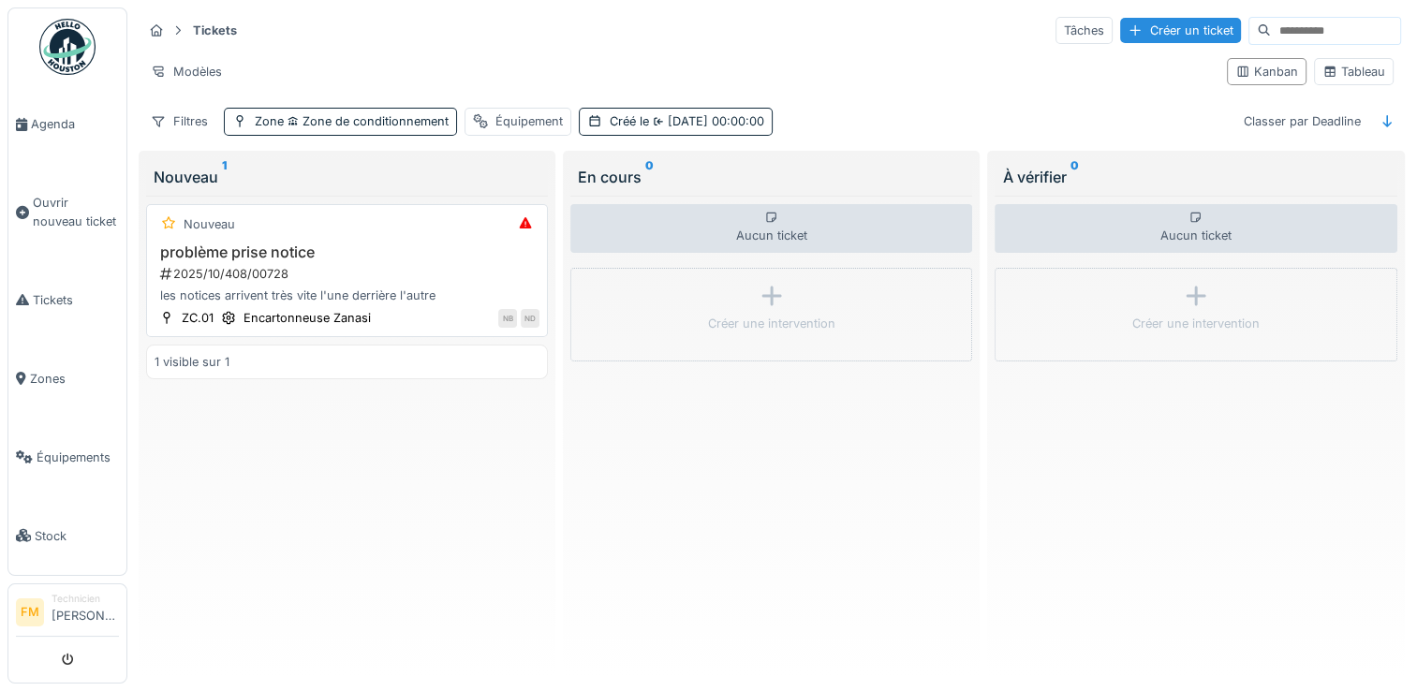
click at [348, 287] on div "les notices arrivent très vite l'une derrière l'autre" at bounding box center [347, 296] width 385 height 18
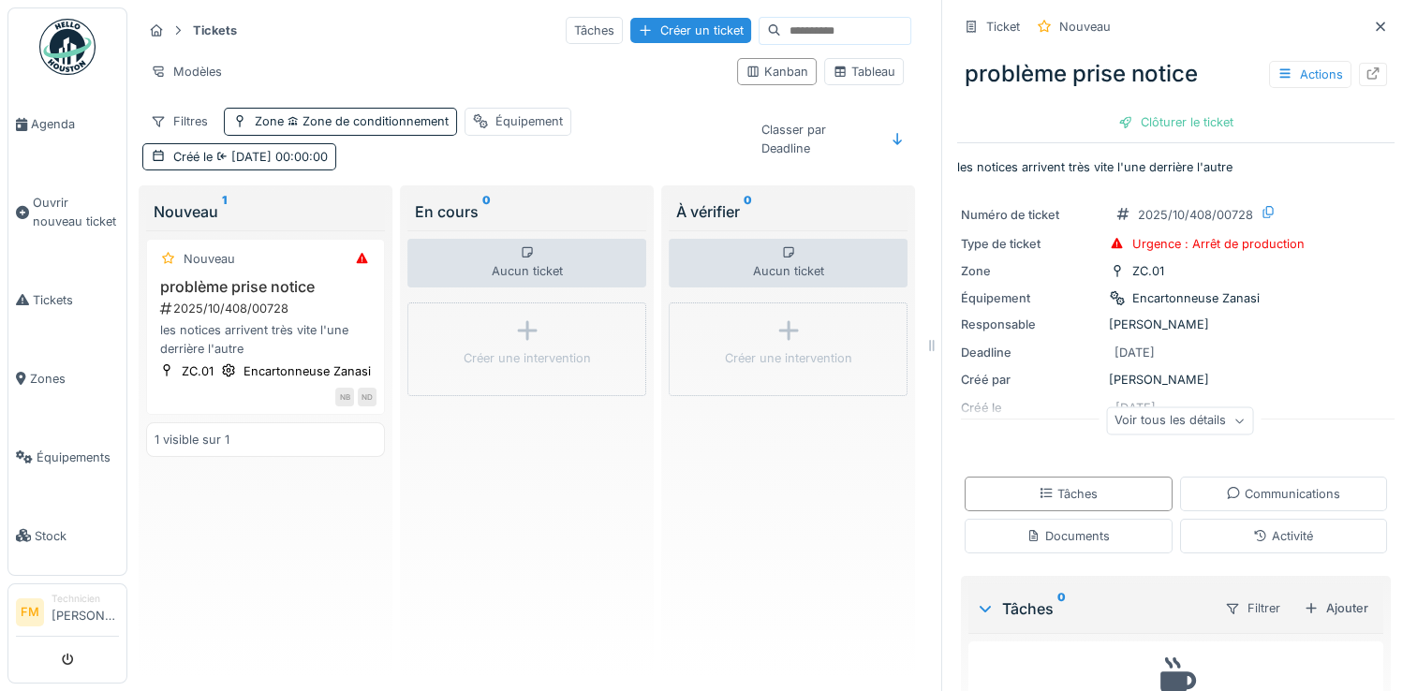
click at [1166, 426] on div "Voir tous les détails" at bounding box center [1179, 420] width 147 height 27
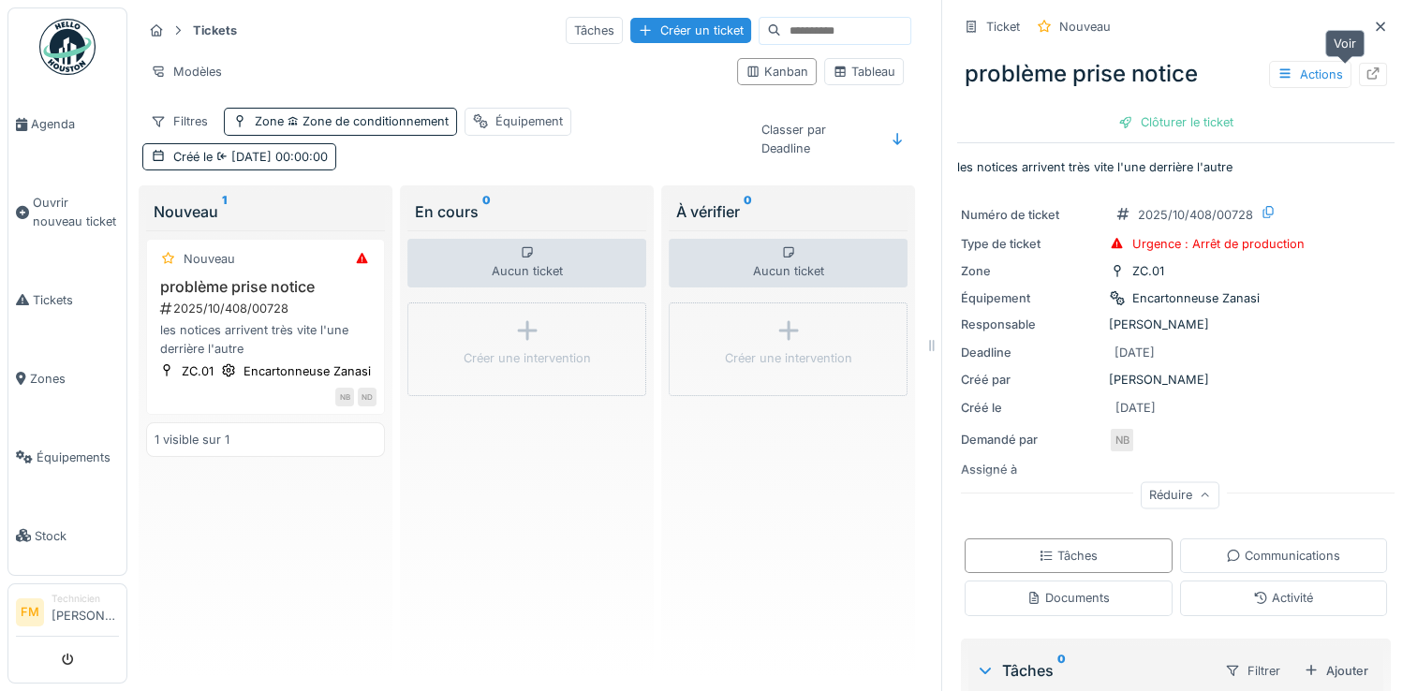
click at [1366, 77] on icon at bounding box center [1373, 73] width 15 height 12
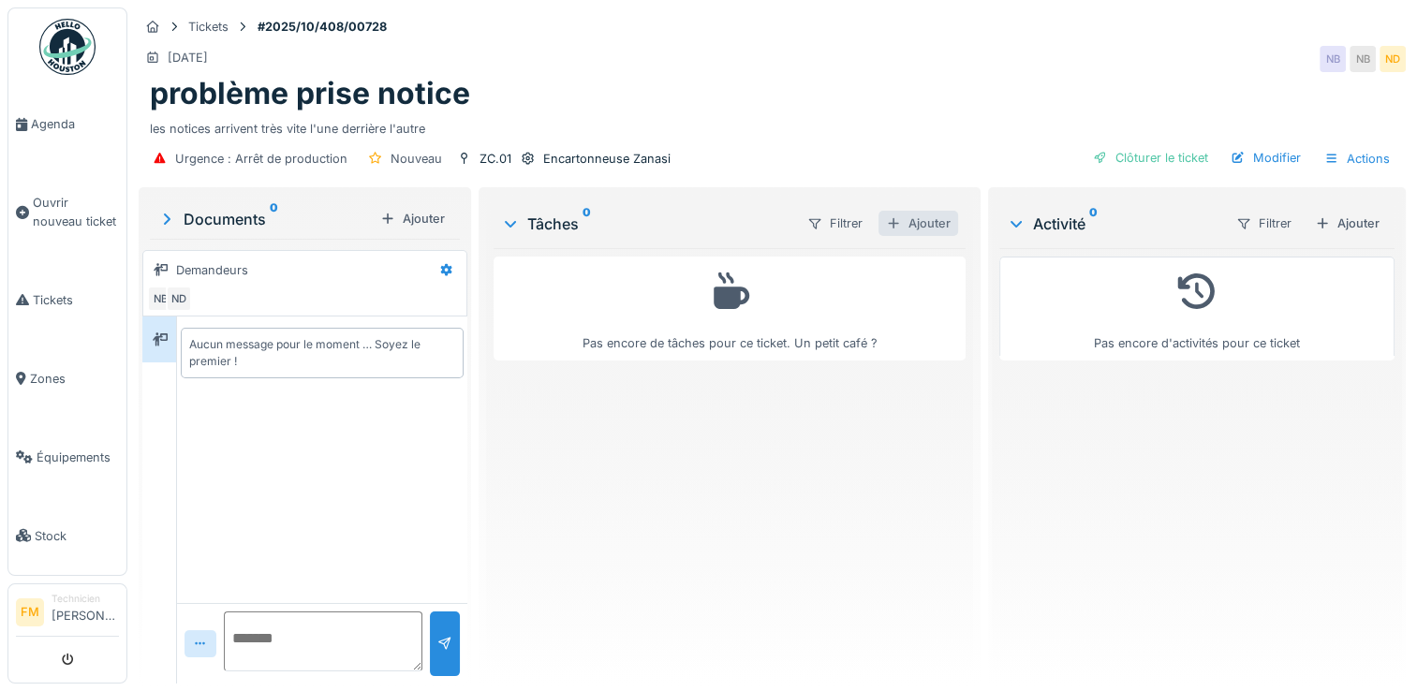
click at [914, 227] on div "Ajouter" at bounding box center [919, 223] width 80 height 25
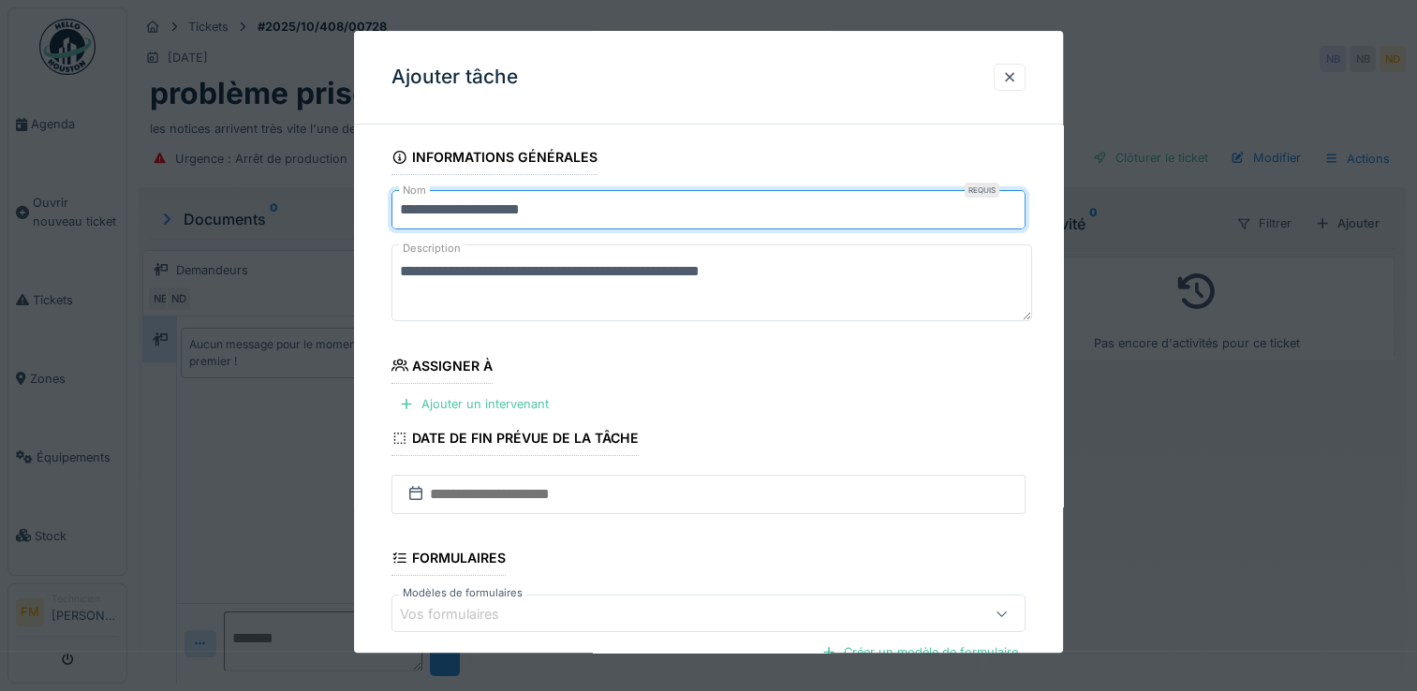
click at [614, 213] on input "**********" at bounding box center [709, 209] width 634 height 39
type input "*"
type input "**********"
click at [796, 272] on textarea "**********" at bounding box center [712, 282] width 641 height 77
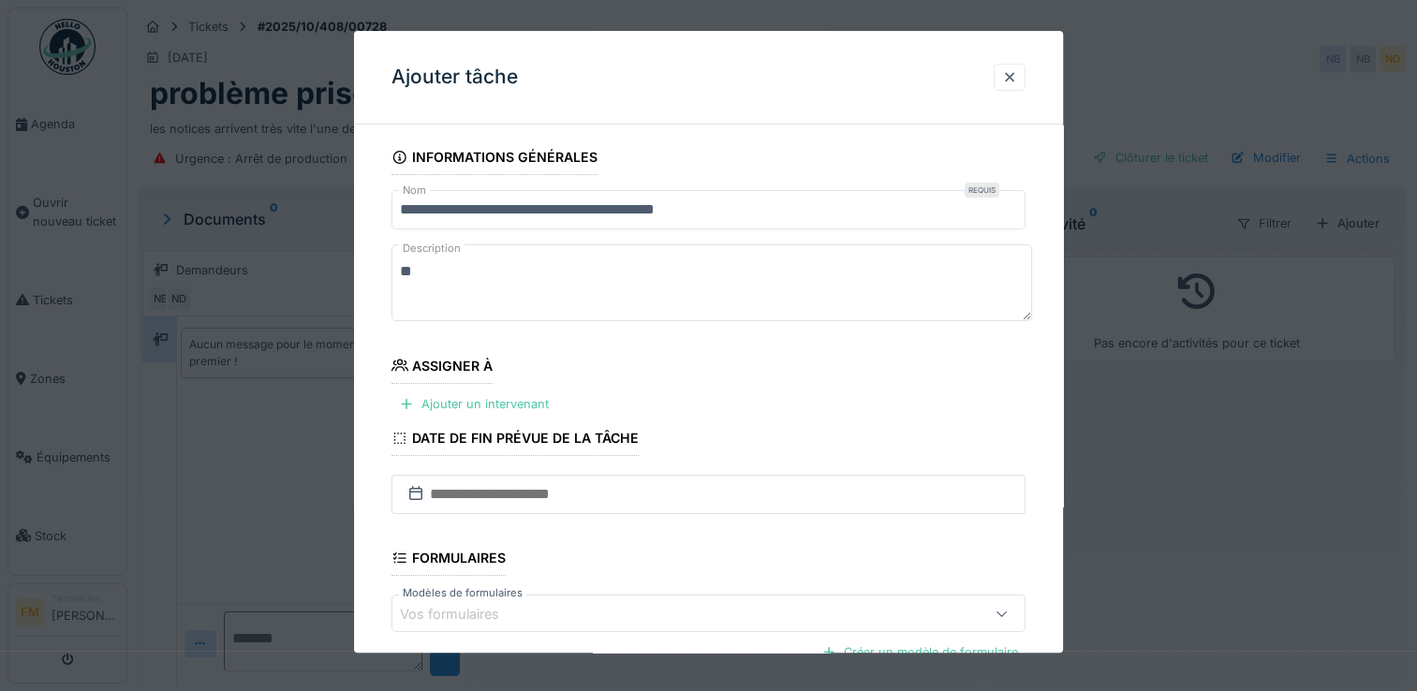
type textarea "*"
click at [431, 408] on div "Ajouter un intervenant" at bounding box center [474, 404] width 165 height 25
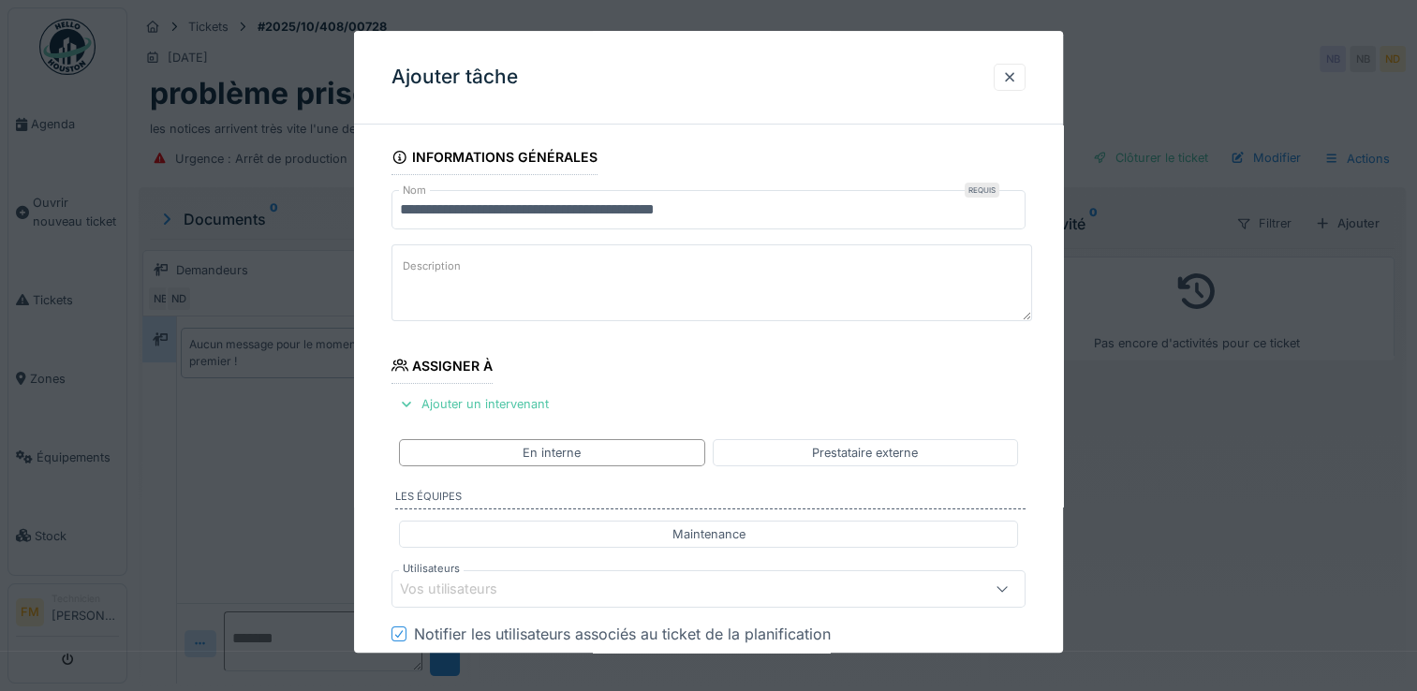
click at [1005, 590] on icon at bounding box center [1002, 590] width 15 height 12
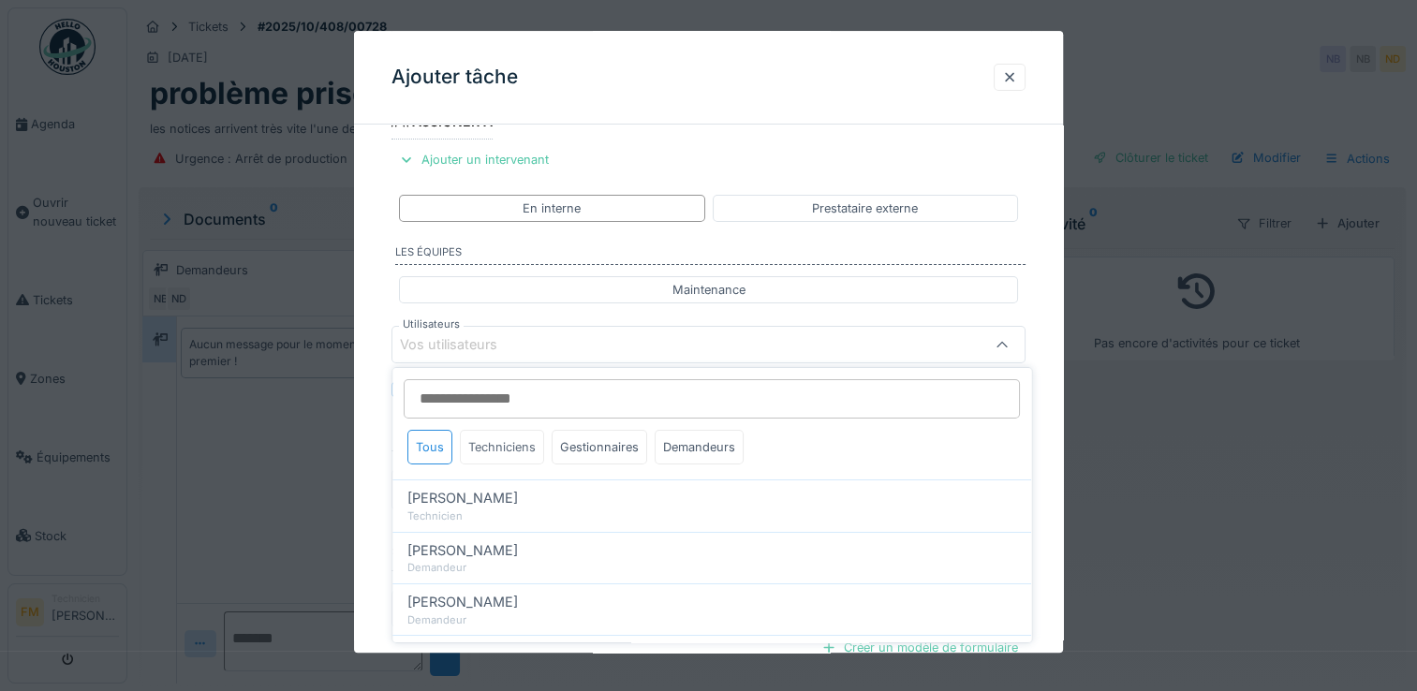
click at [517, 444] on div "Techniciens" at bounding box center [502, 447] width 84 height 35
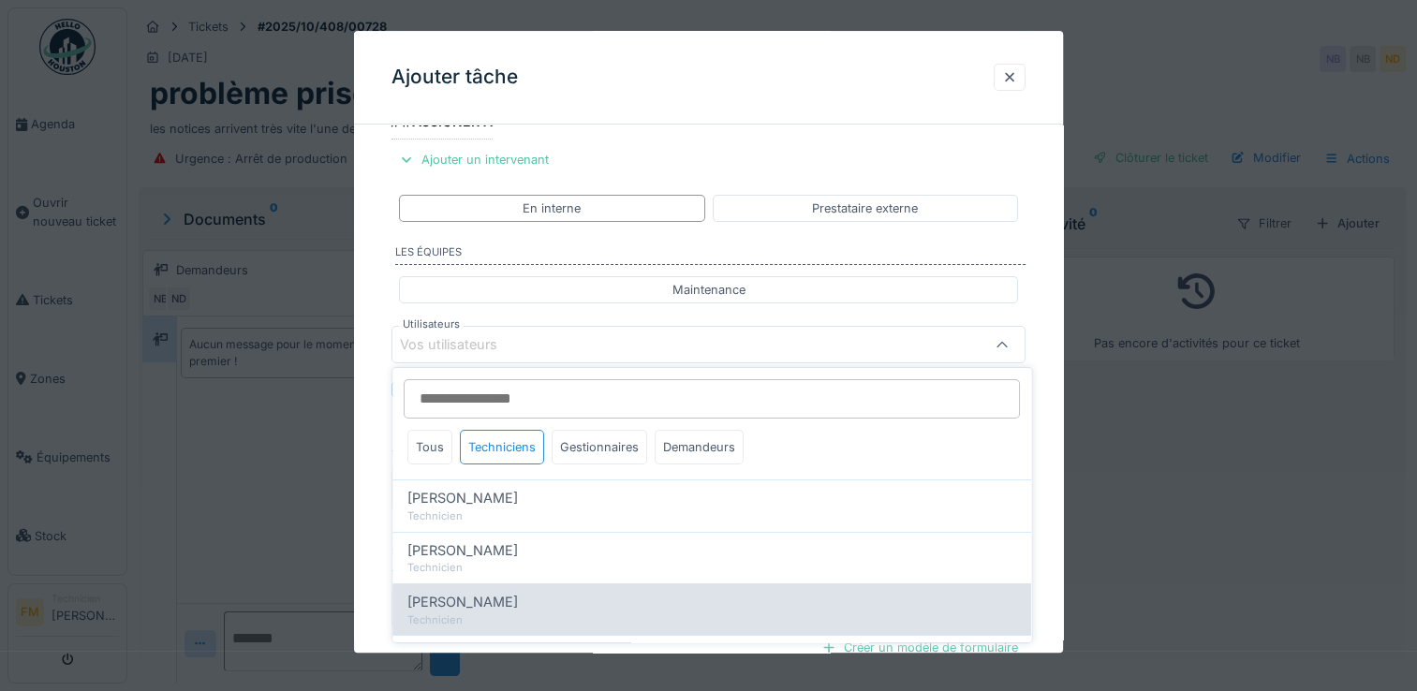
click at [470, 606] on span "[PERSON_NAME]" at bounding box center [462, 602] width 111 height 21
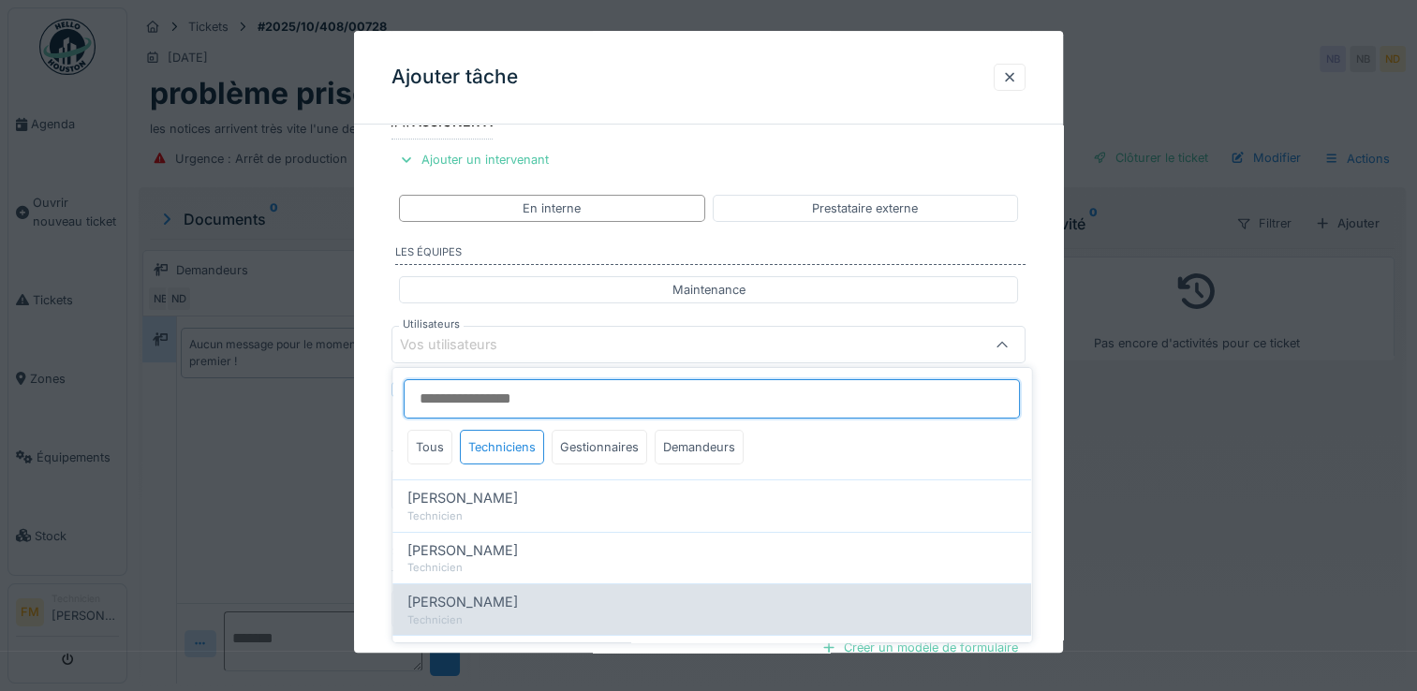
type input "****"
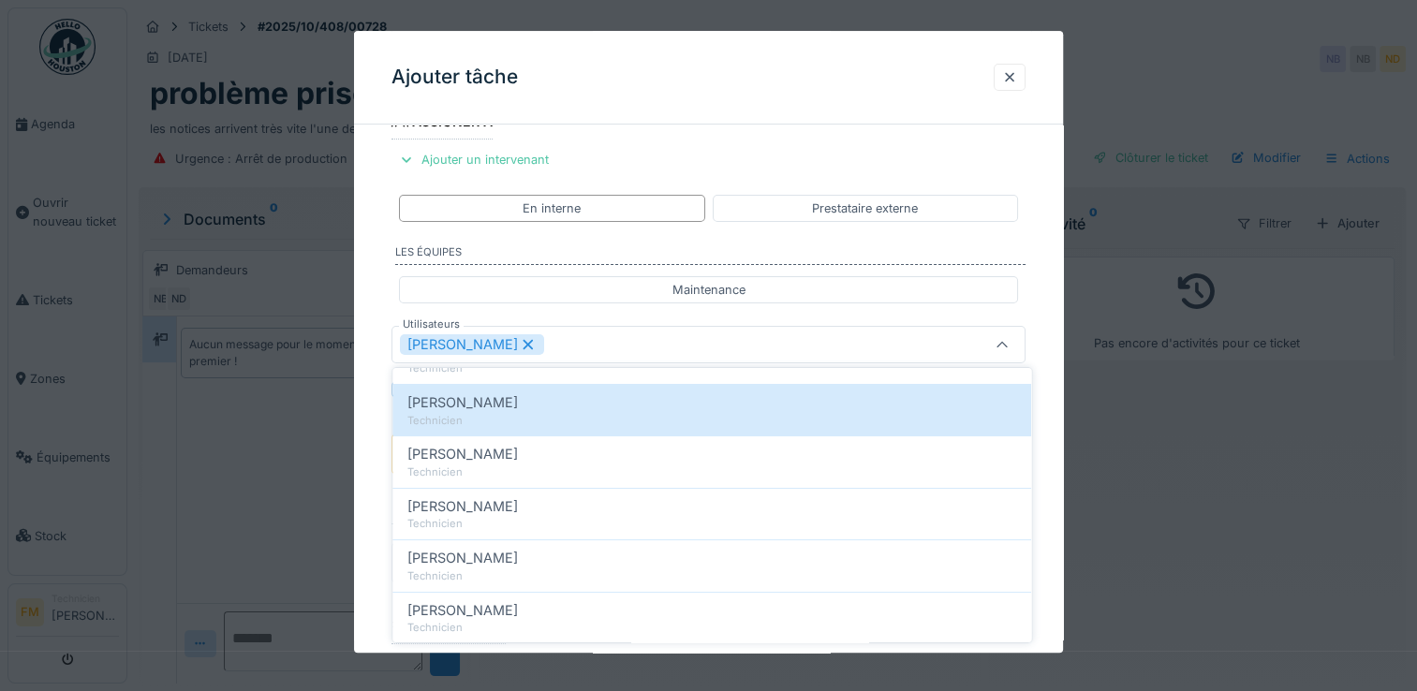
scroll to position [231, 0]
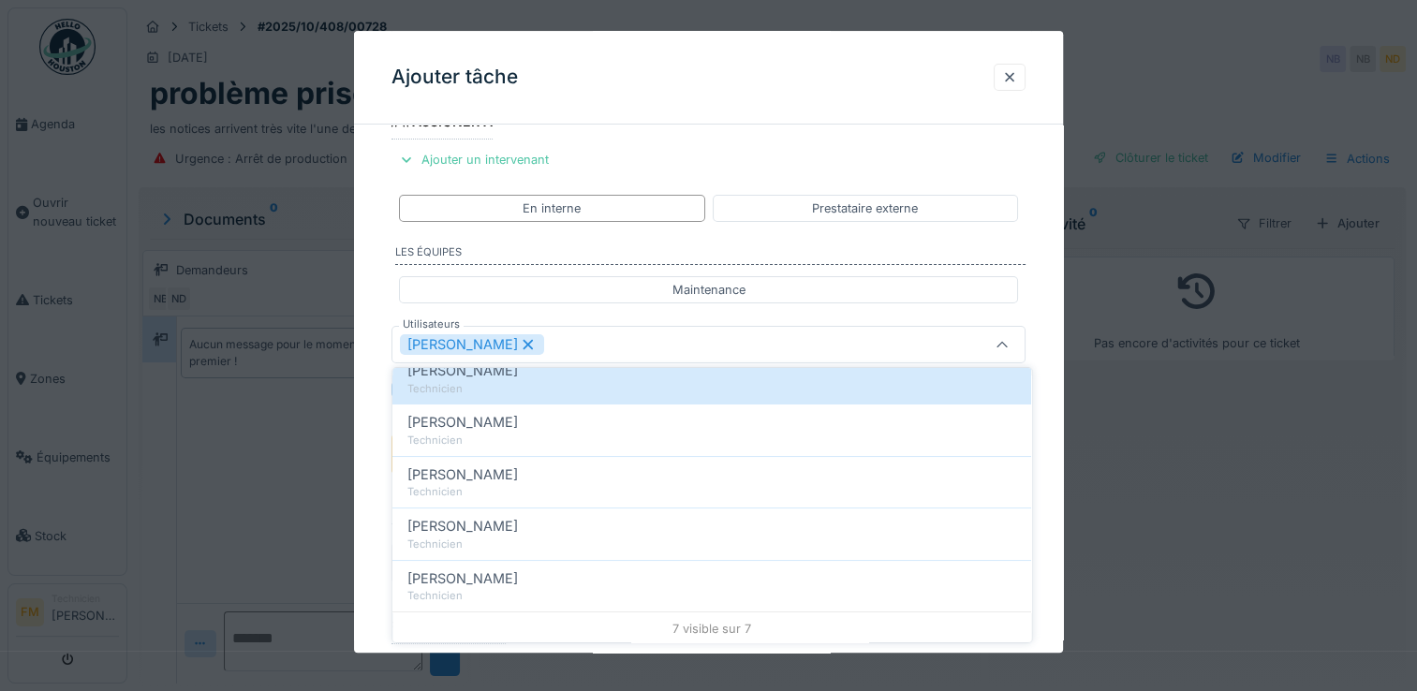
click at [1052, 313] on div "**********" at bounding box center [708, 416] width 709 height 1042
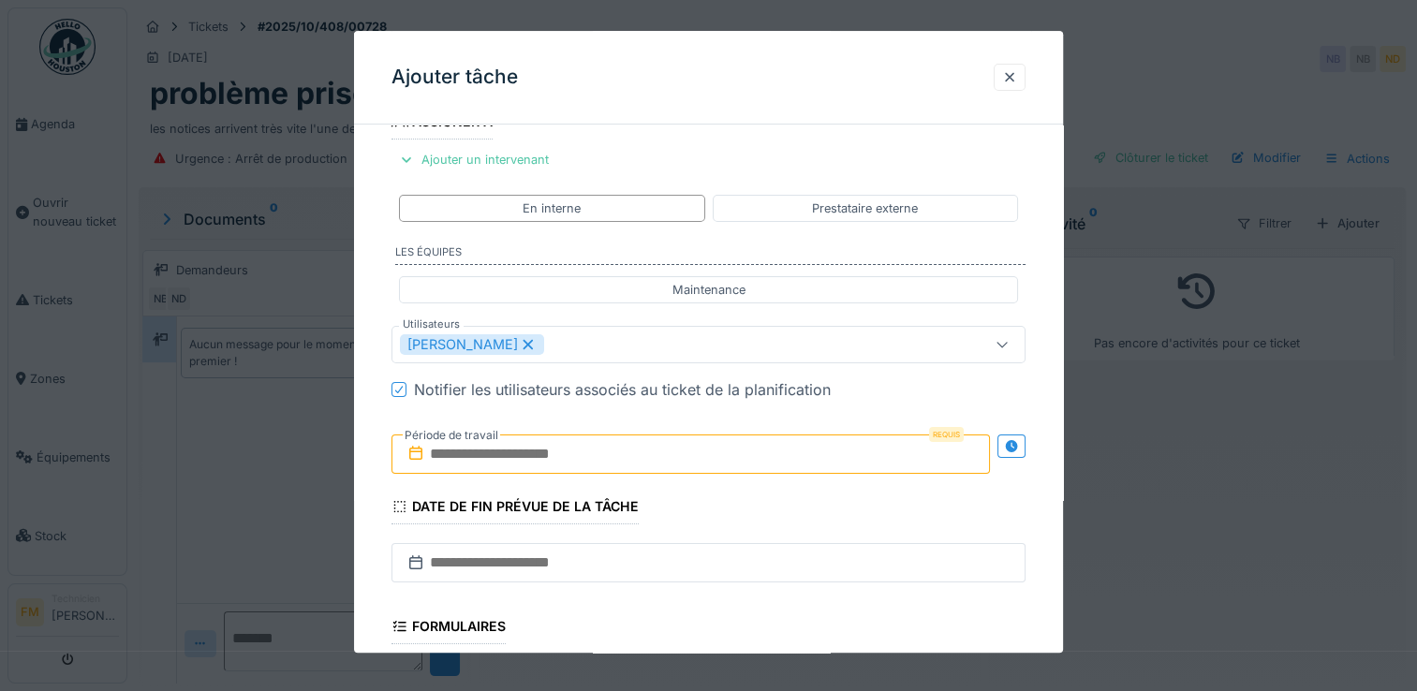
click at [609, 450] on input "text" at bounding box center [691, 454] width 599 height 39
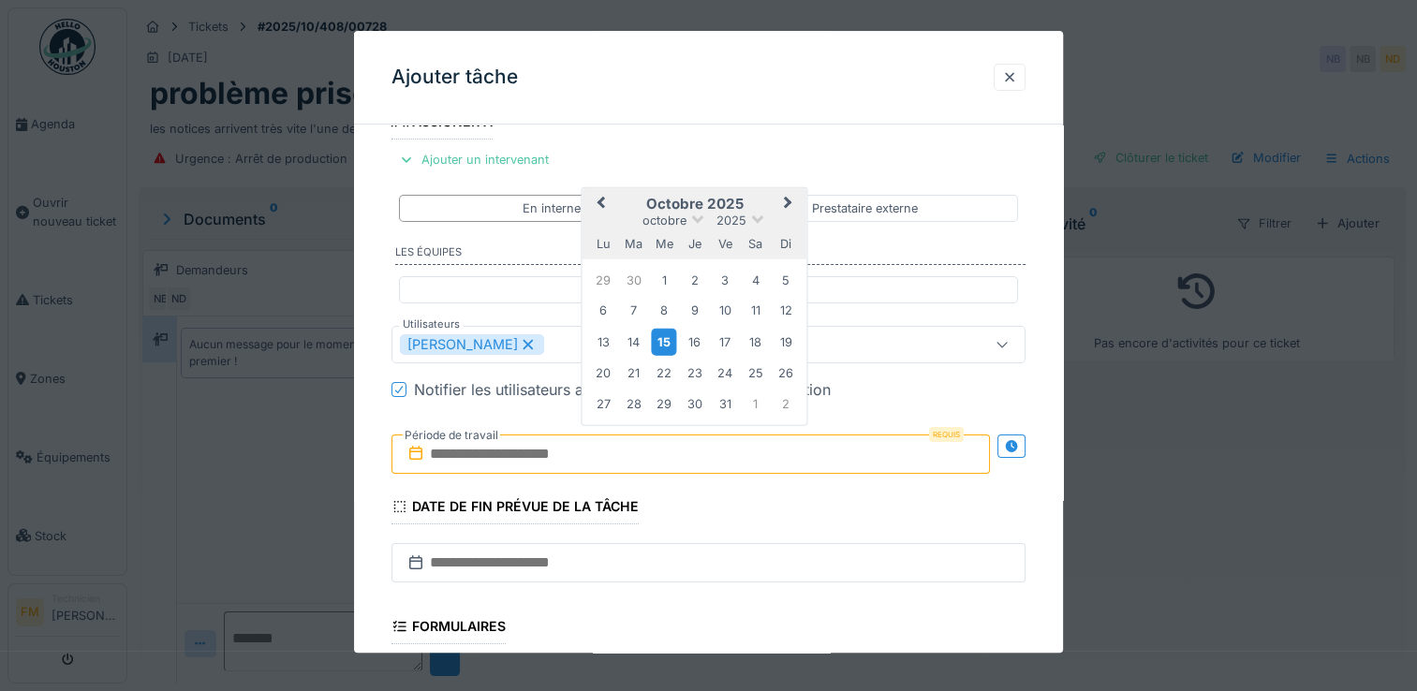
click at [659, 339] on div "15" at bounding box center [664, 342] width 25 height 27
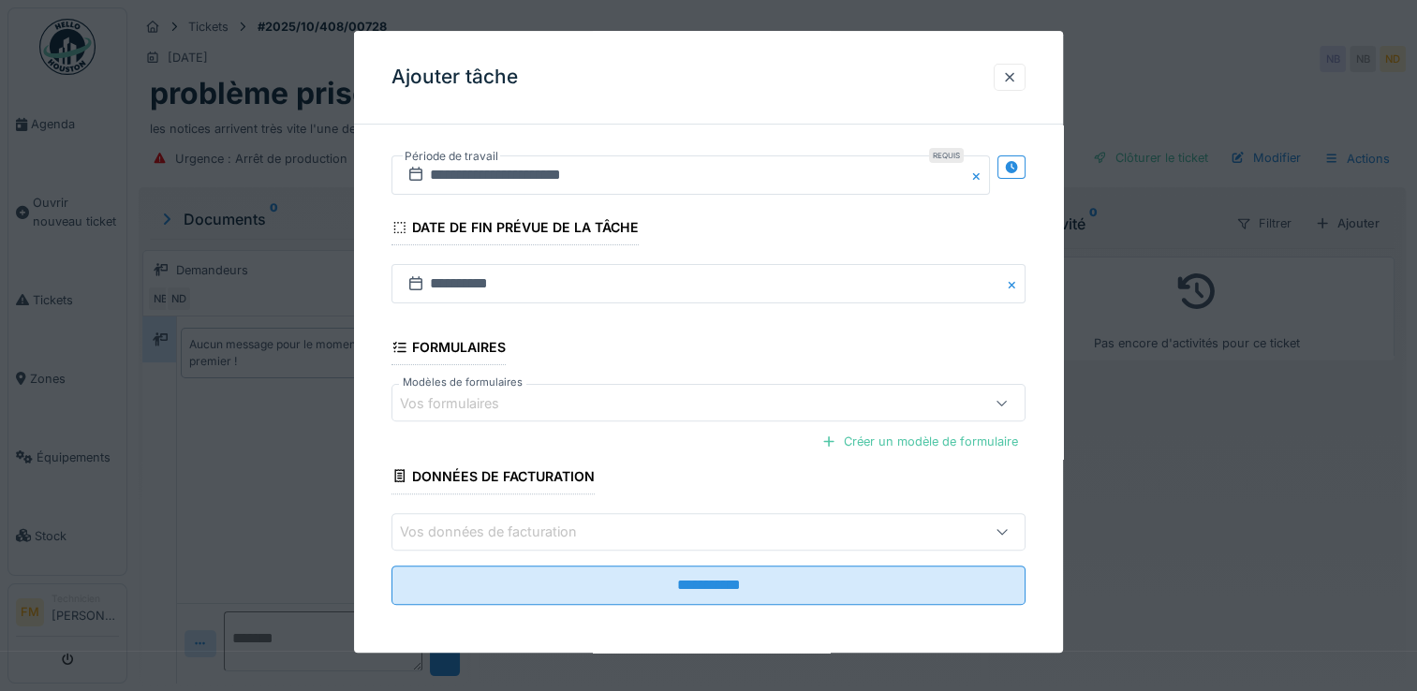
scroll to position [14, 0]
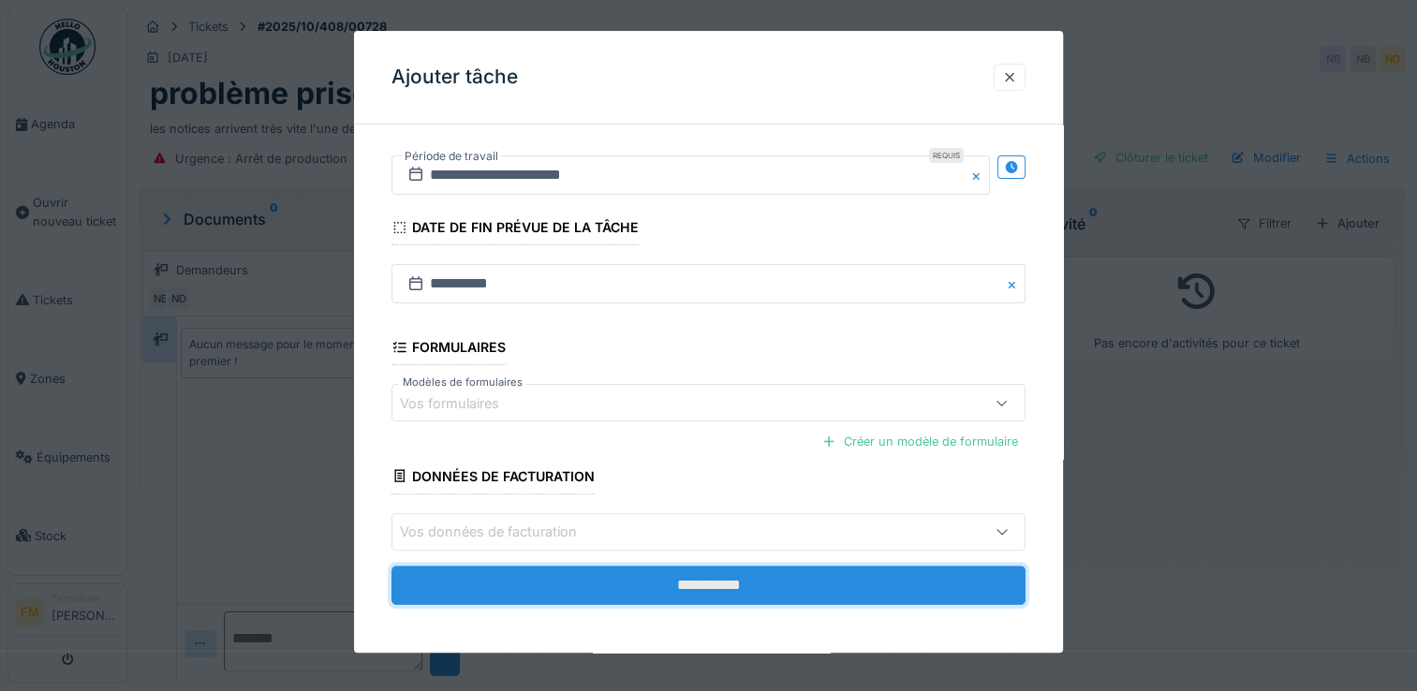
click at [750, 581] on input "**********" at bounding box center [709, 585] width 634 height 39
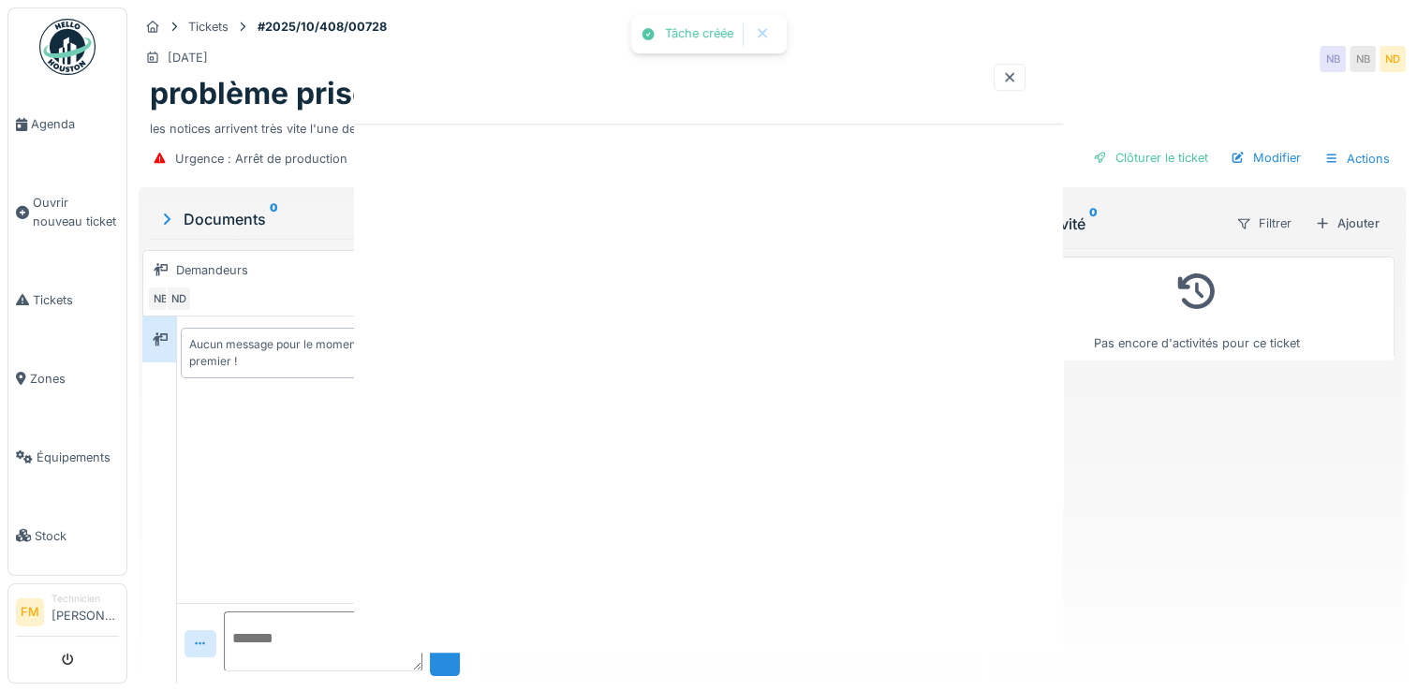
scroll to position [0, 0]
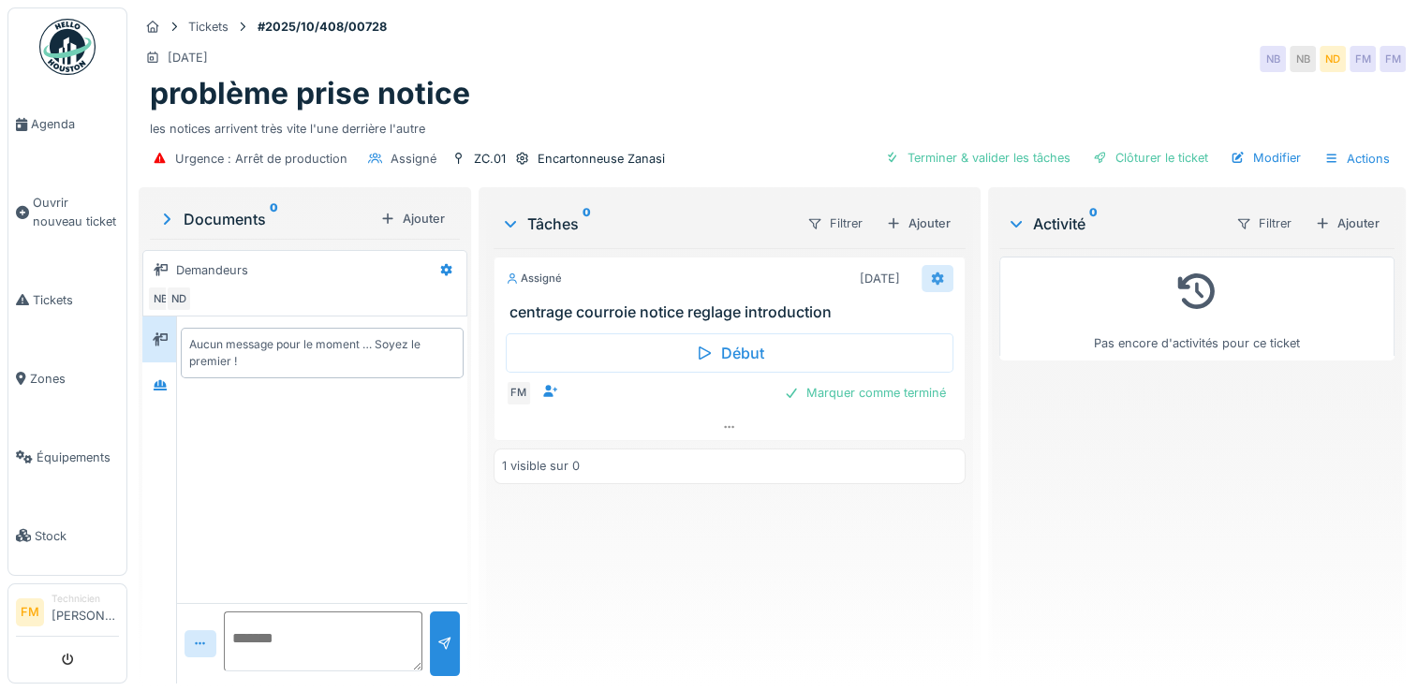
click at [932, 273] on icon at bounding box center [938, 279] width 12 height 13
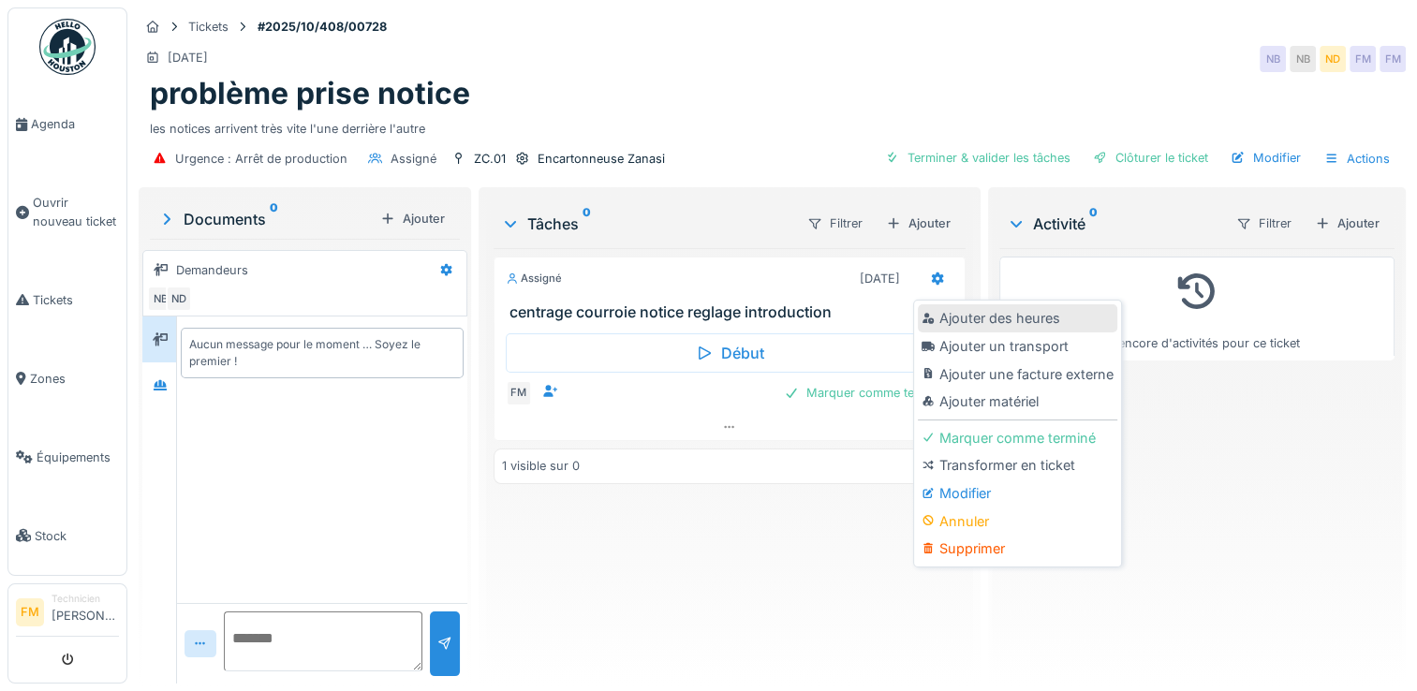
click at [954, 304] on div "Ajouter des heures" at bounding box center [1018, 318] width 200 height 28
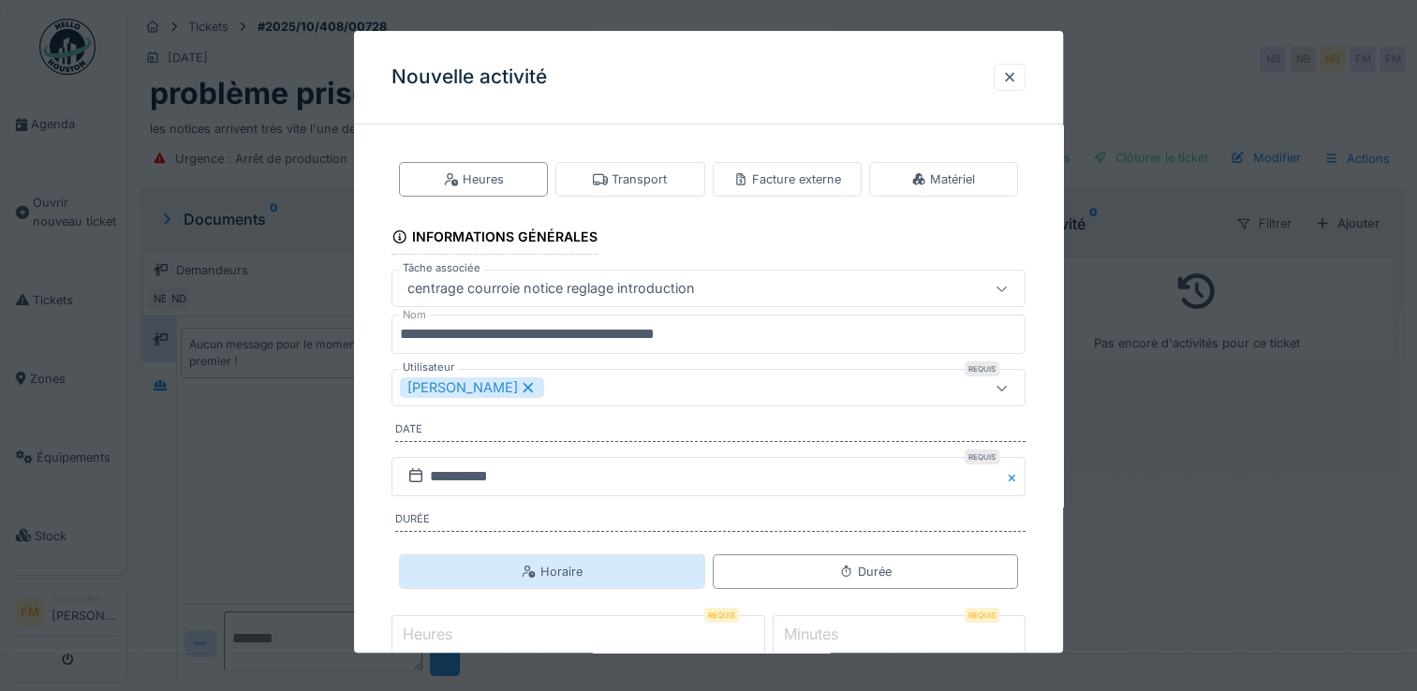
click at [555, 569] on div "Horaire" at bounding box center [552, 572] width 61 height 18
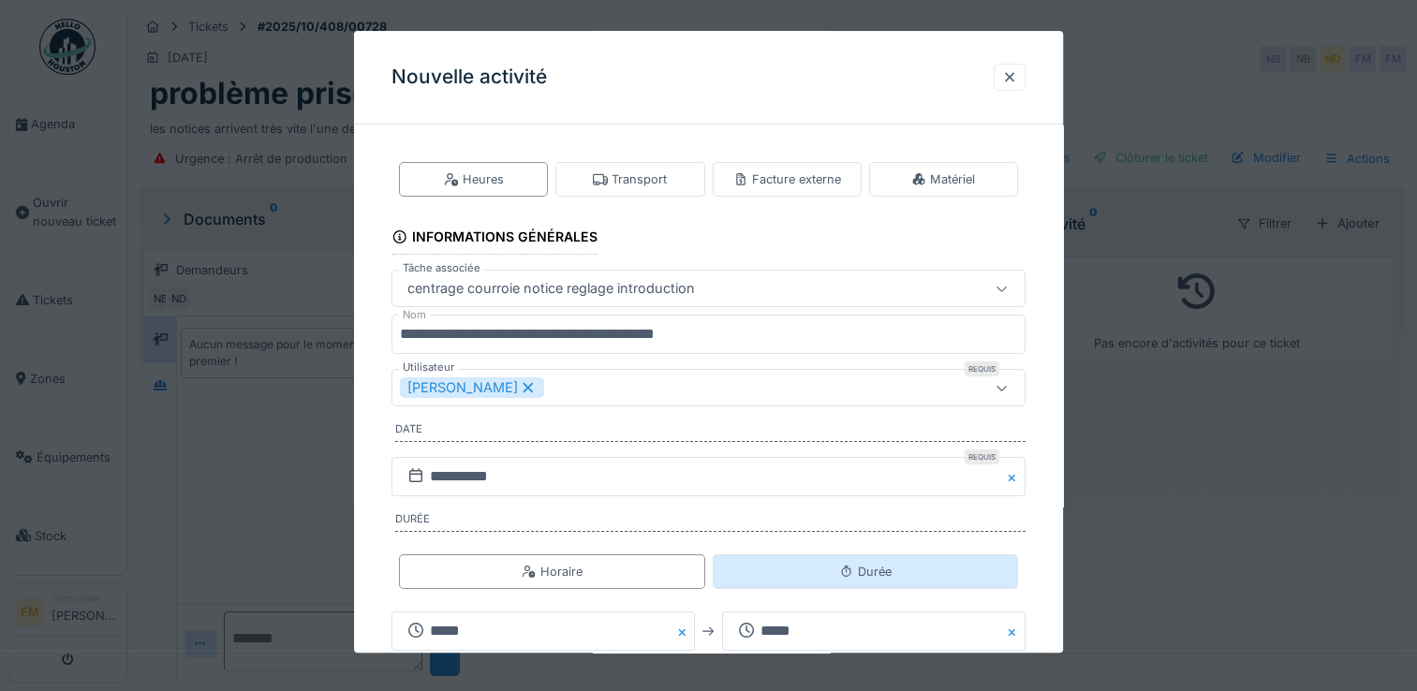
click at [837, 570] on div "Durée" at bounding box center [865, 572] width 305 height 35
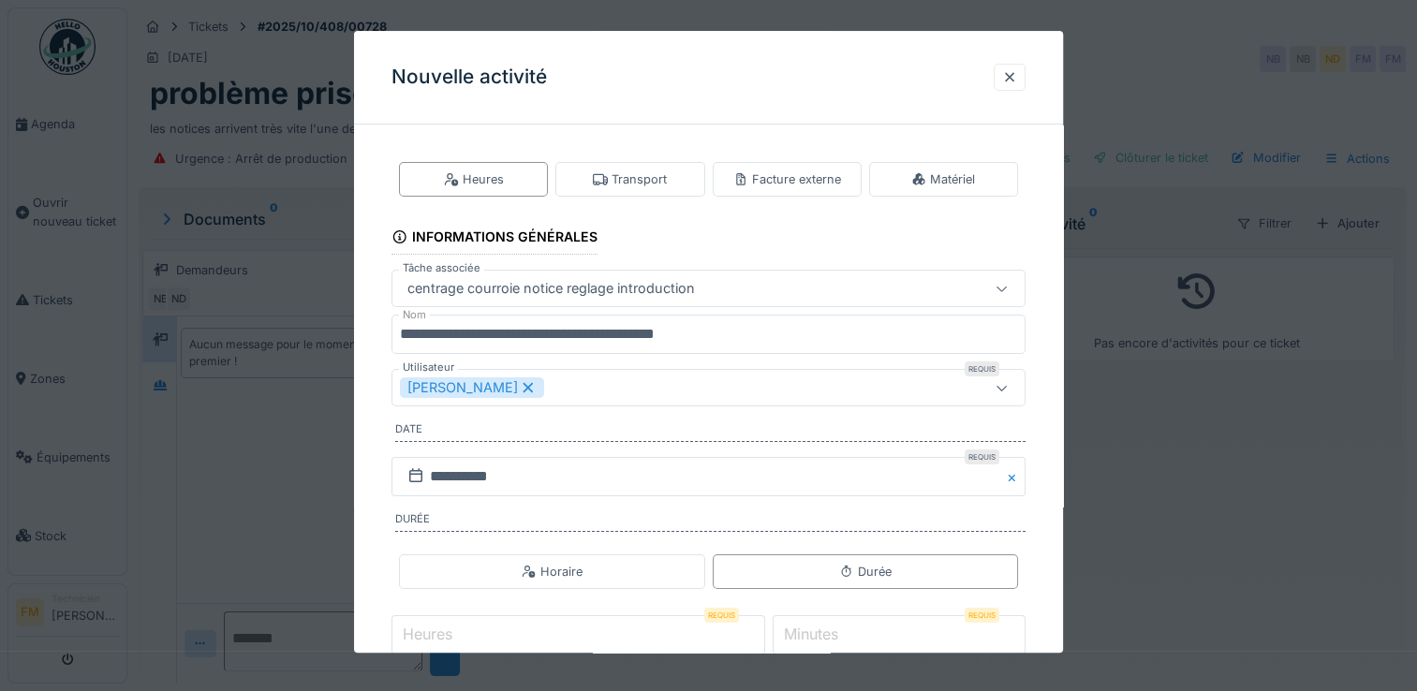
click at [678, 627] on input "Heures" at bounding box center [579, 634] width 374 height 39
click at [955, 628] on input "*" at bounding box center [899, 634] width 253 height 39
click at [498, 636] on input "**" at bounding box center [579, 634] width 374 height 39
type input "*"
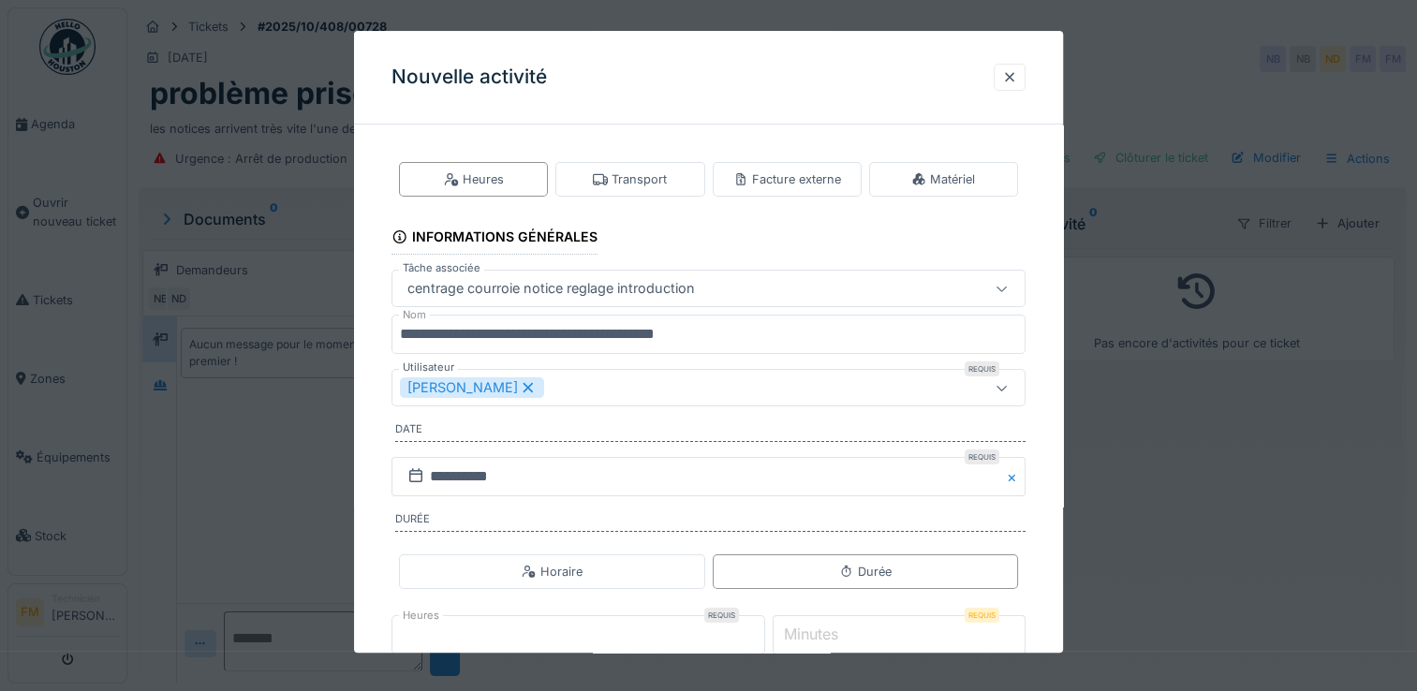
click at [935, 635] on input "*" at bounding box center [899, 634] width 253 height 39
type input "*"
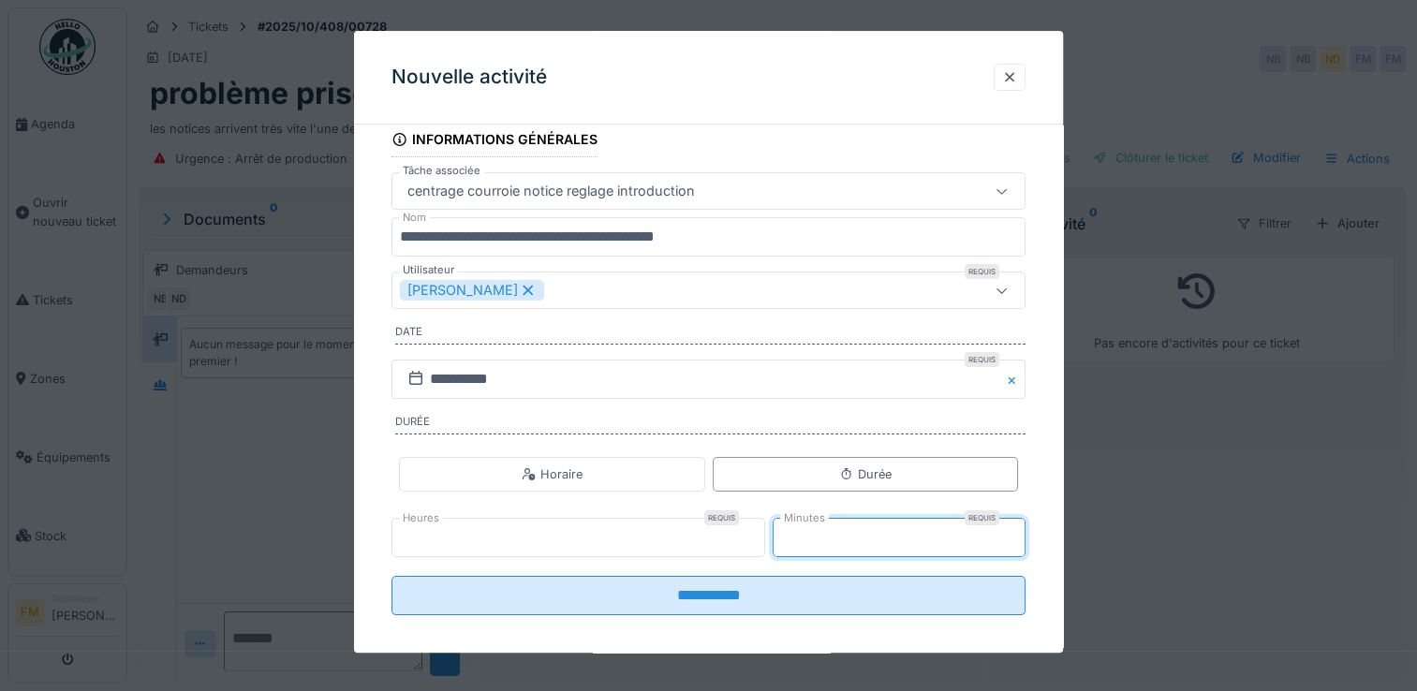
scroll to position [109, 0]
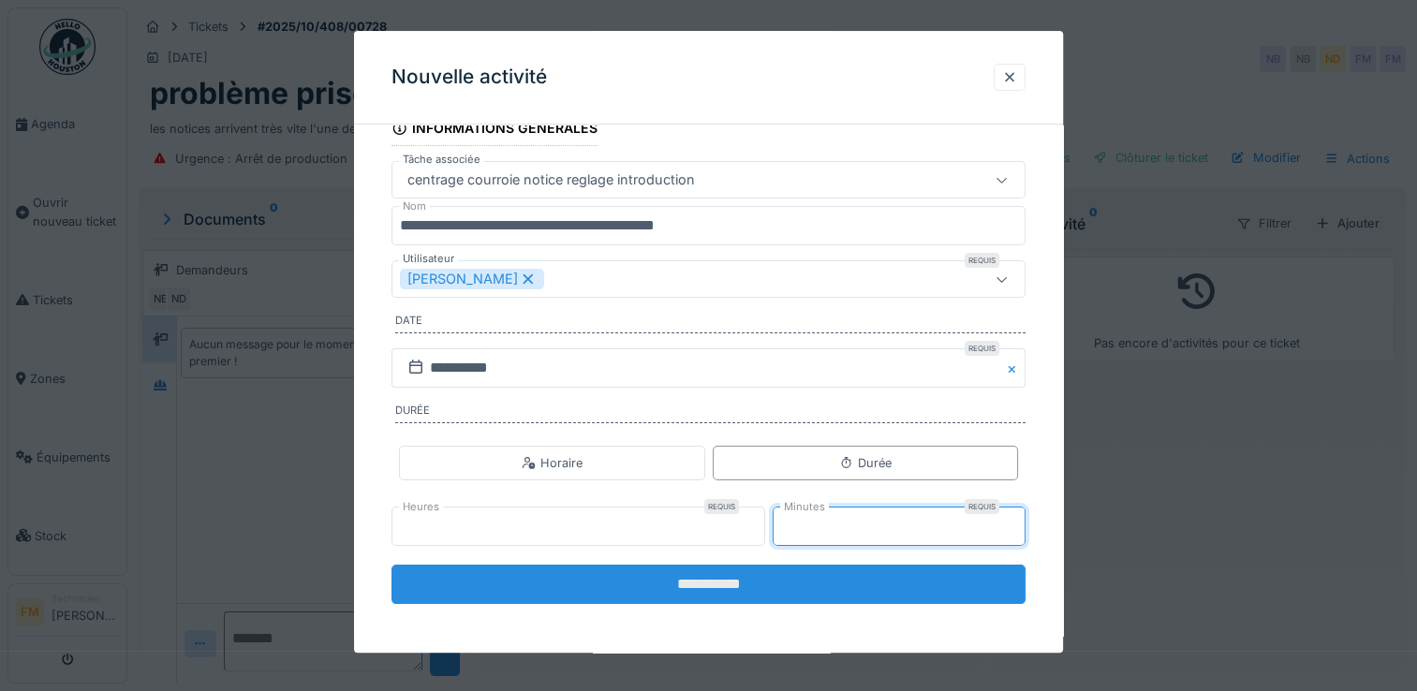
type input "**"
click at [686, 575] on input "**********" at bounding box center [709, 584] width 634 height 39
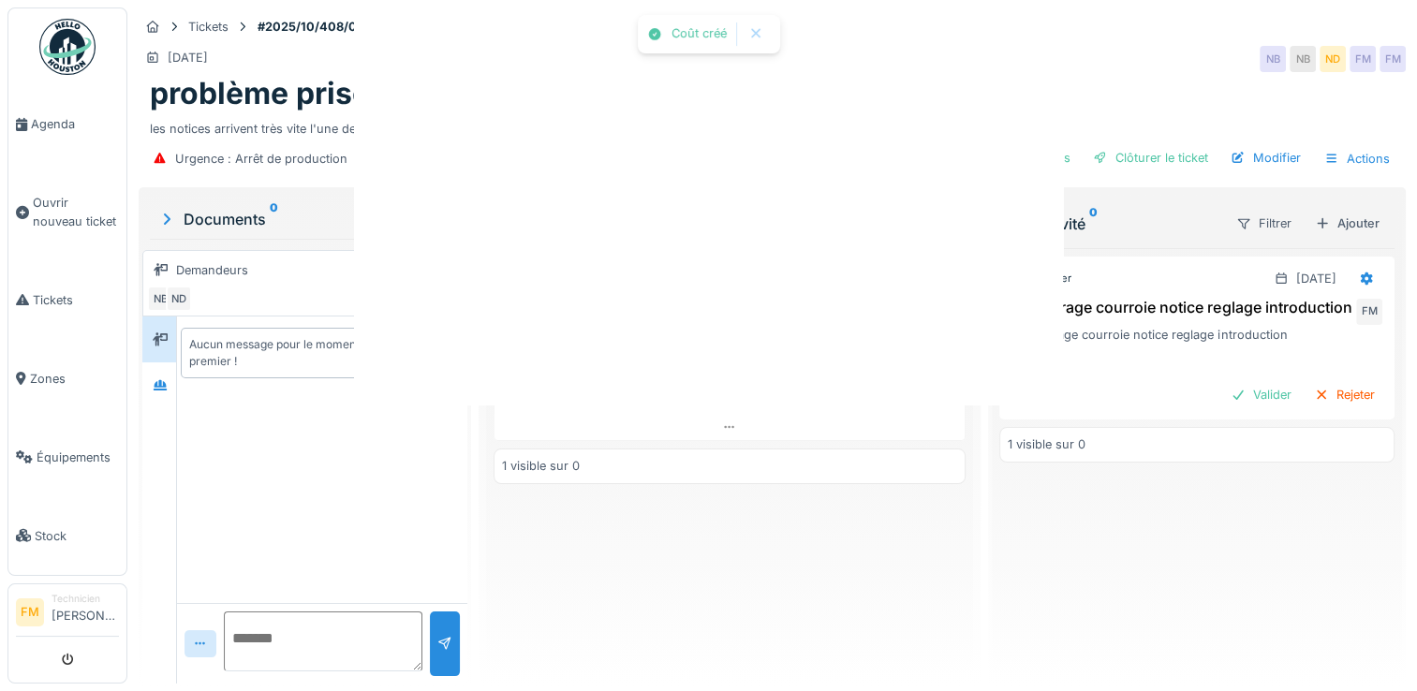
scroll to position [0, 0]
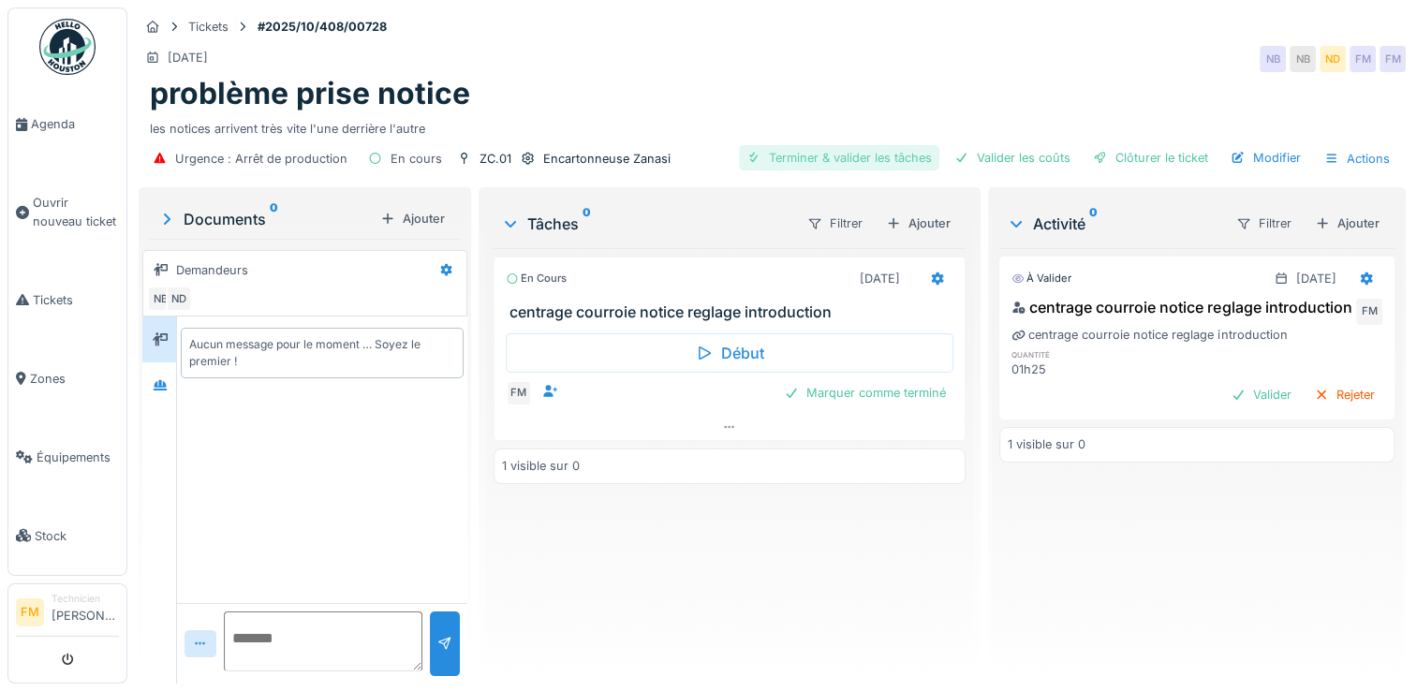
click at [840, 145] on div "Terminer & valider les tâches" at bounding box center [839, 157] width 200 height 25
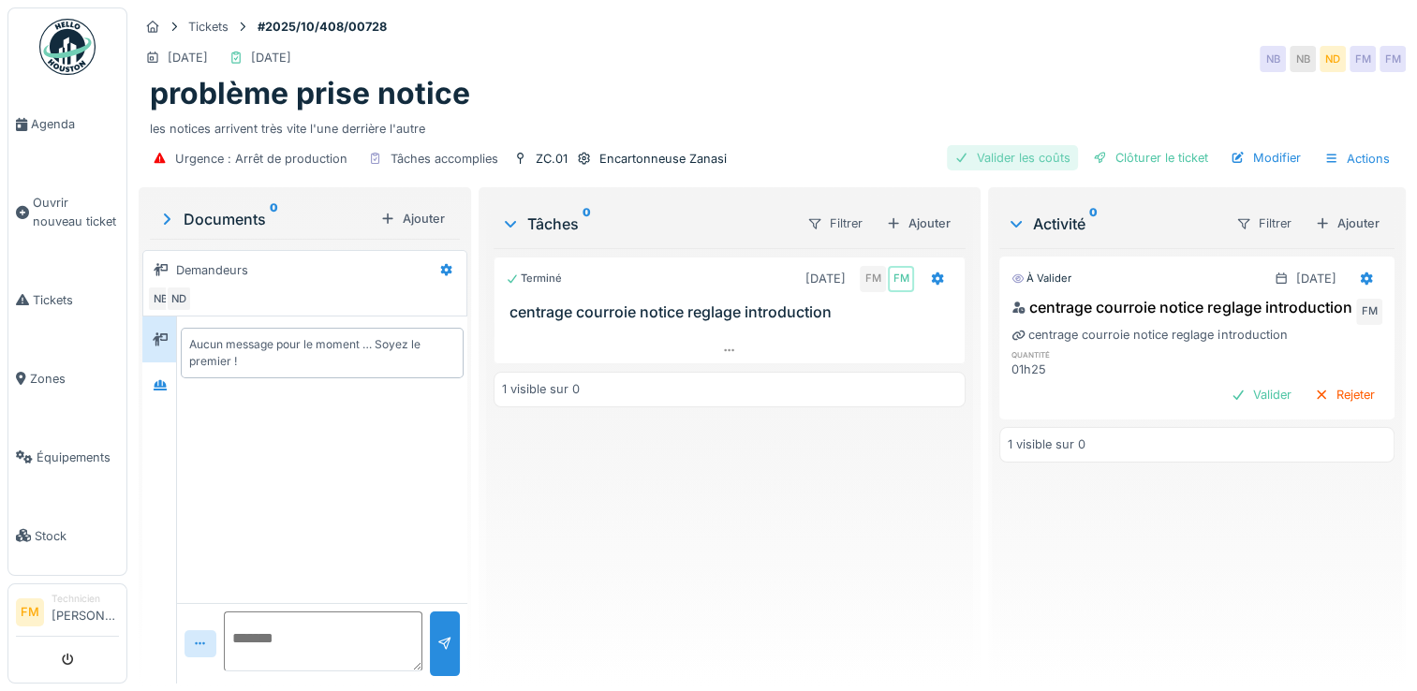
click at [955, 149] on div at bounding box center [962, 158] width 15 height 18
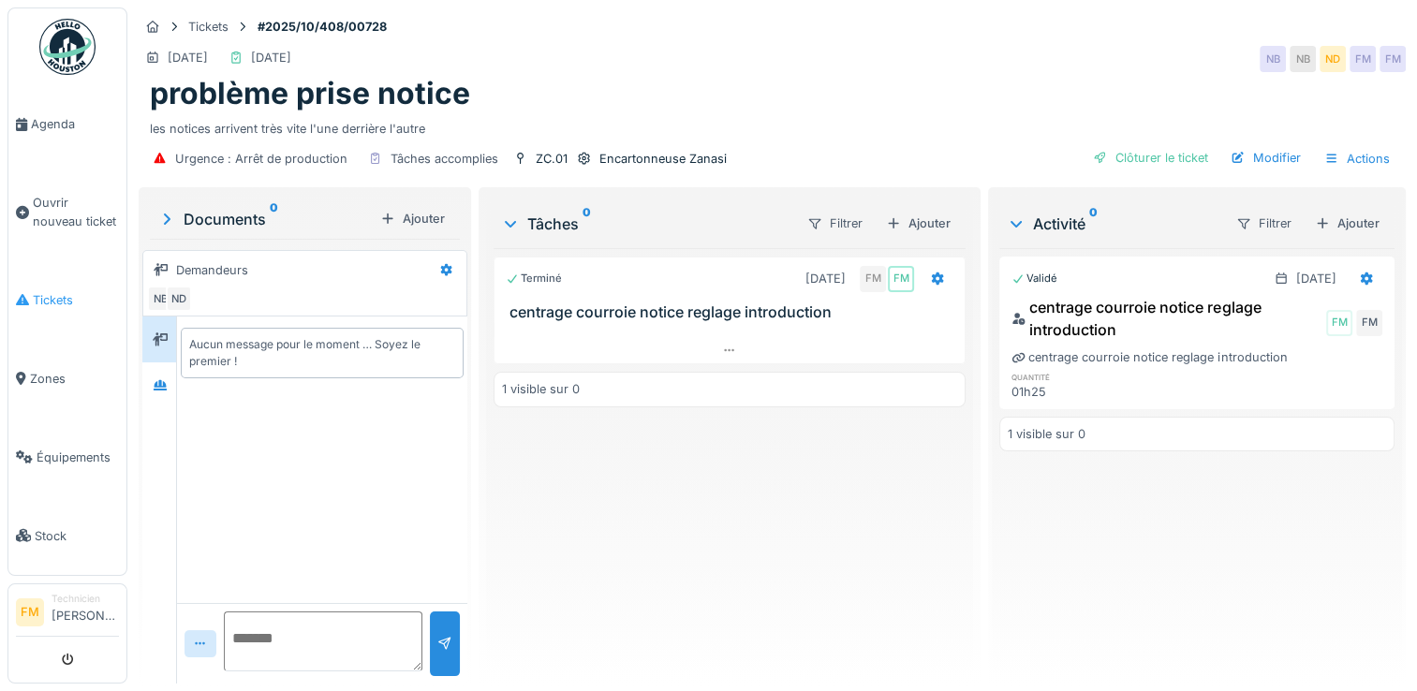
click at [67, 301] on span "Tickets" at bounding box center [76, 300] width 86 height 18
